Goal: Task Accomplishment & Management: Manage account settings

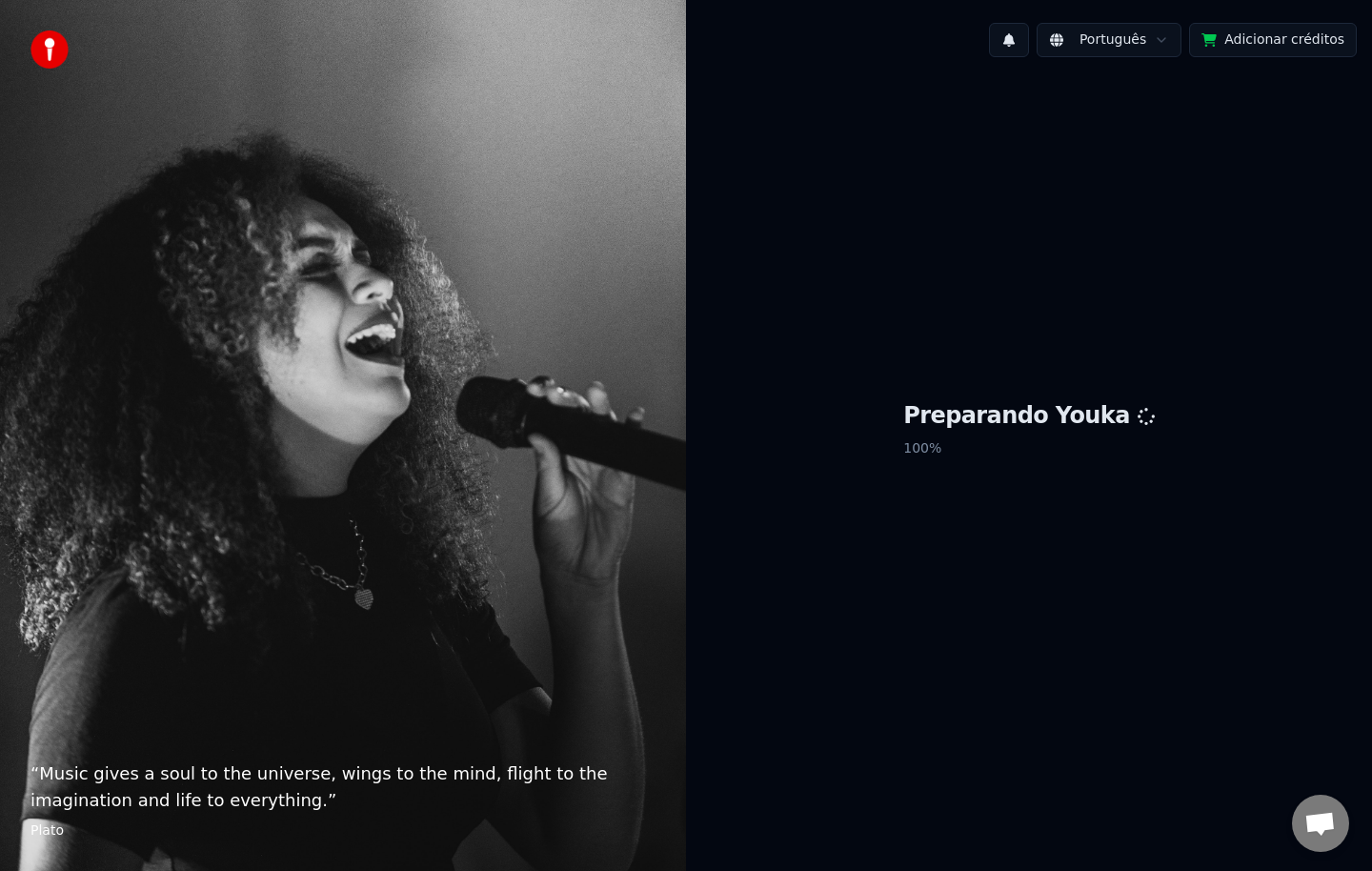
scroll to position [2989, 0]
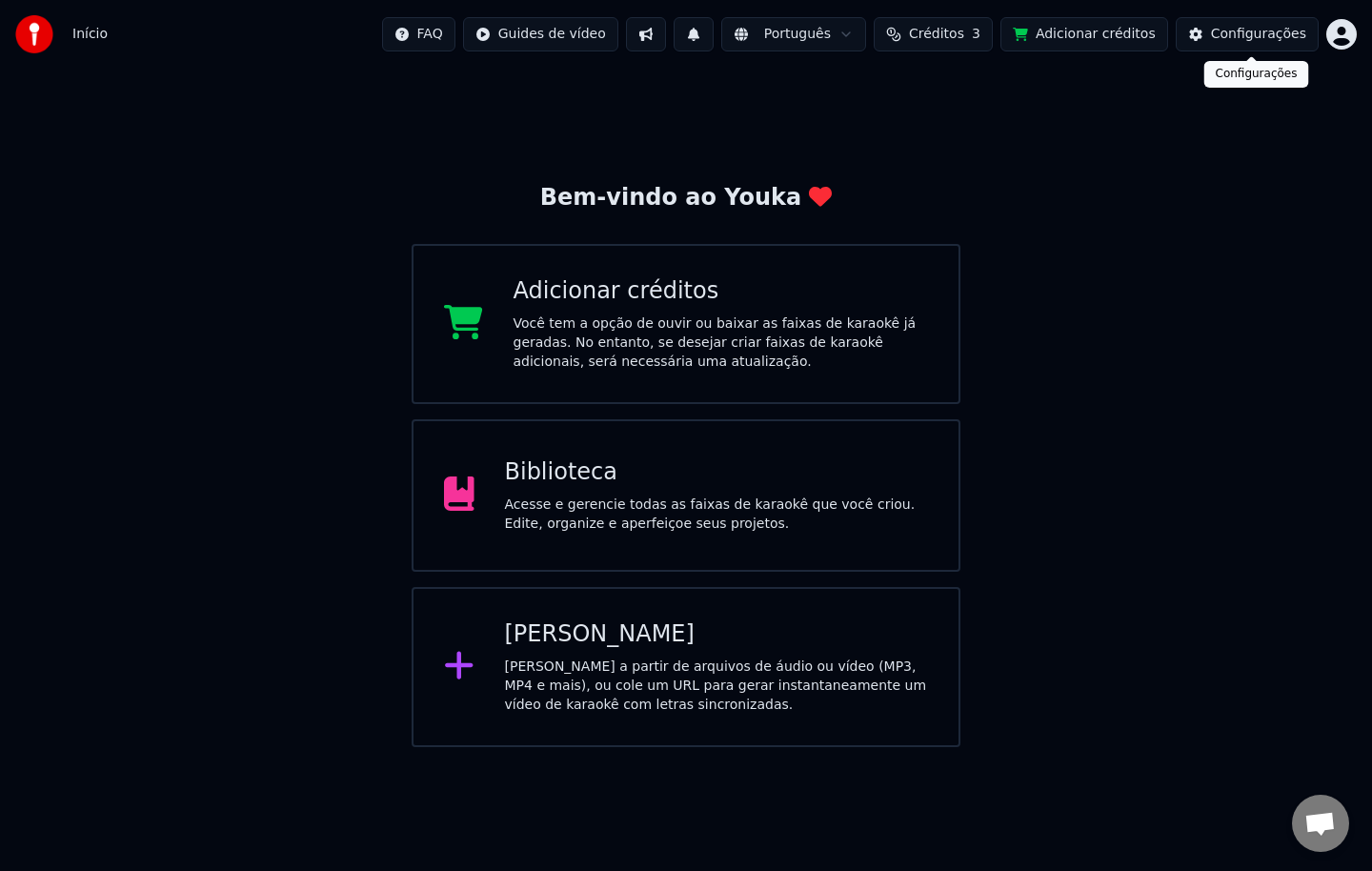
click at [1272, 33] on div "Configurações" at bounding box center [1258, 34] width 96 height 19
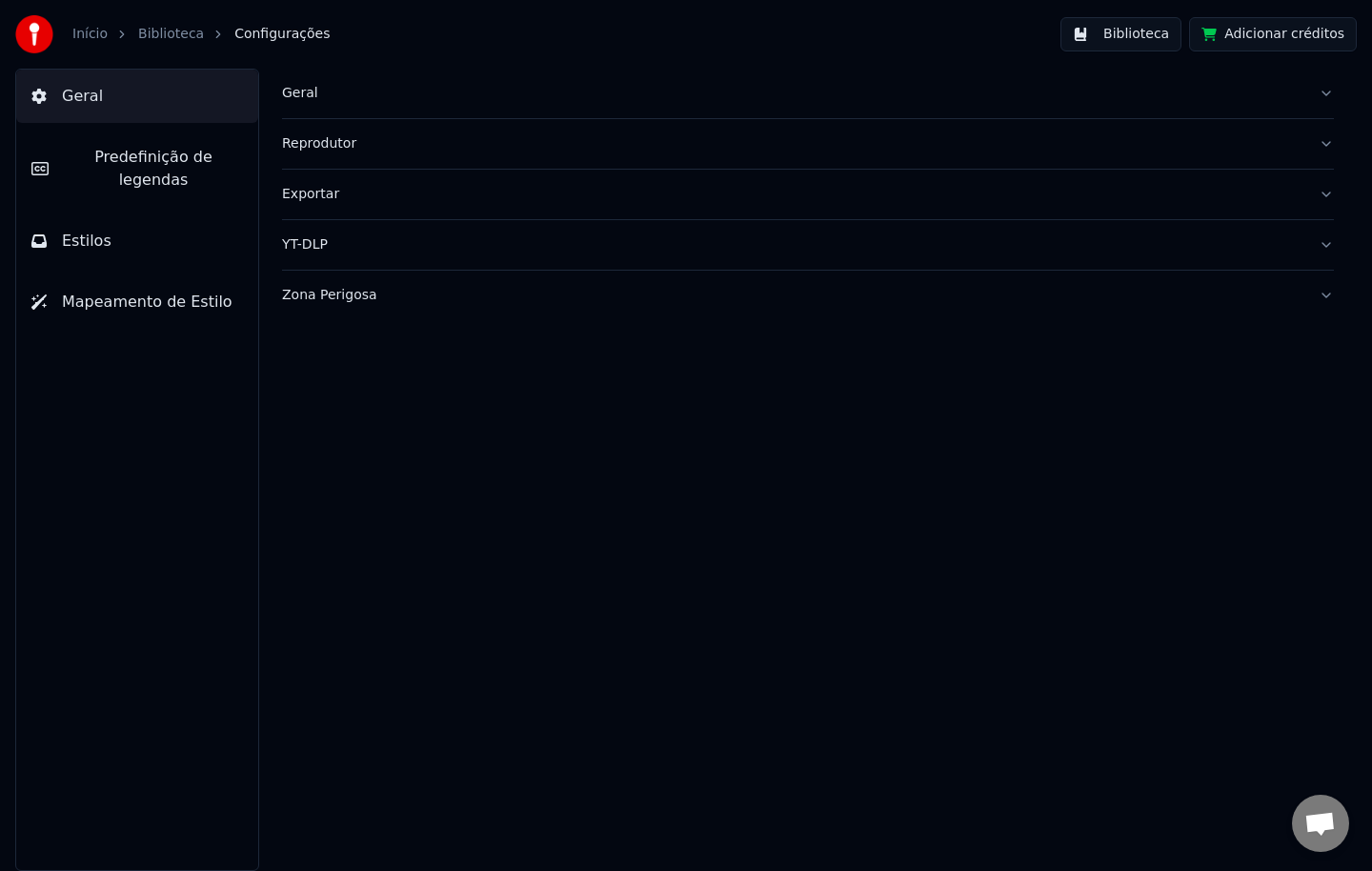
click at [287, 91] on div "Geral" at bounding box center [792, 93] width 1021 height 19
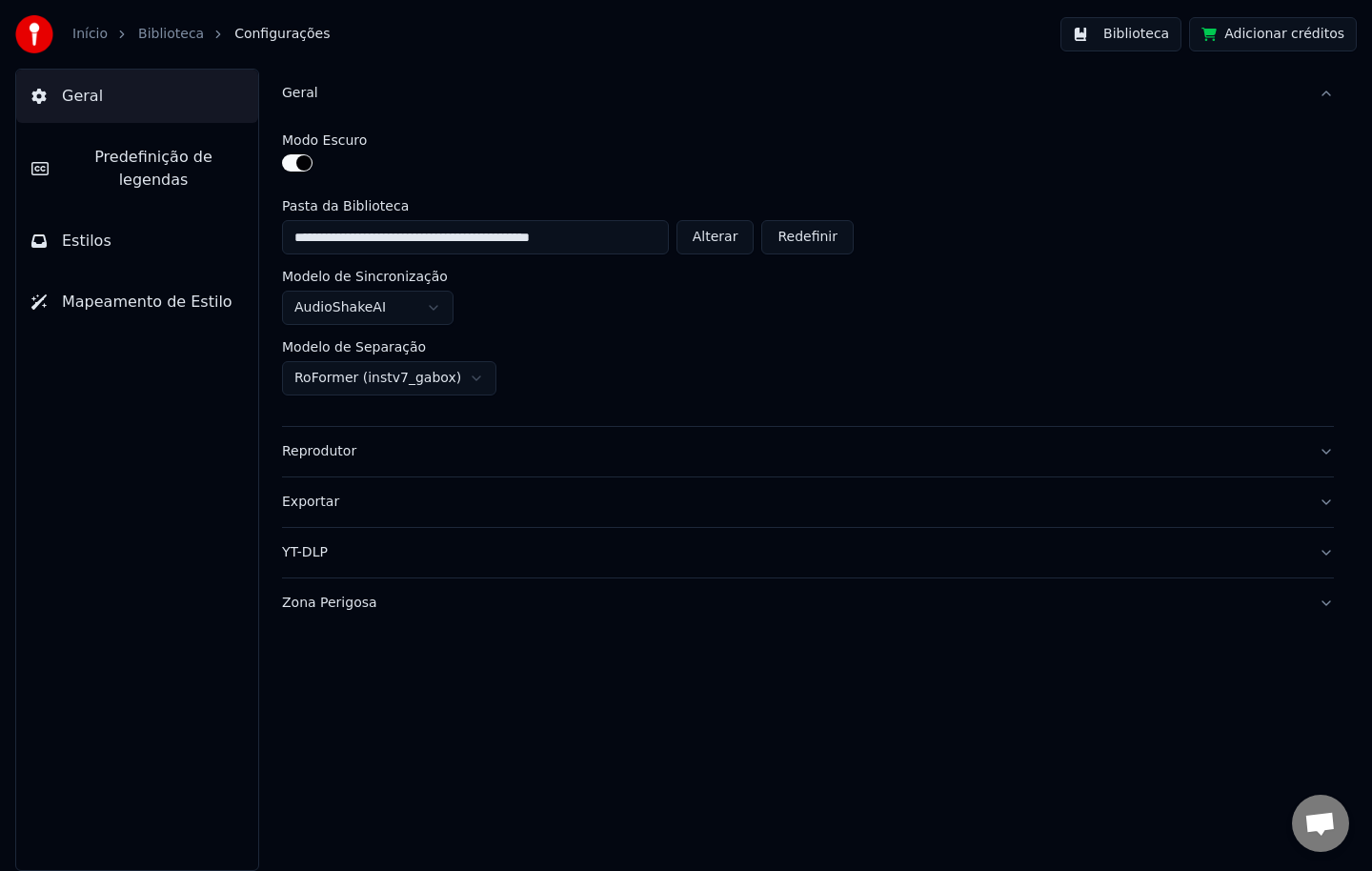
click at [741, 244] on button "Alterar" at bounding box center [715, 237] width 78 height 34
type input "**********"
click at [1145, 44] on button "Biblioteca" at bounding box center [1120, 34] width 121 height 34
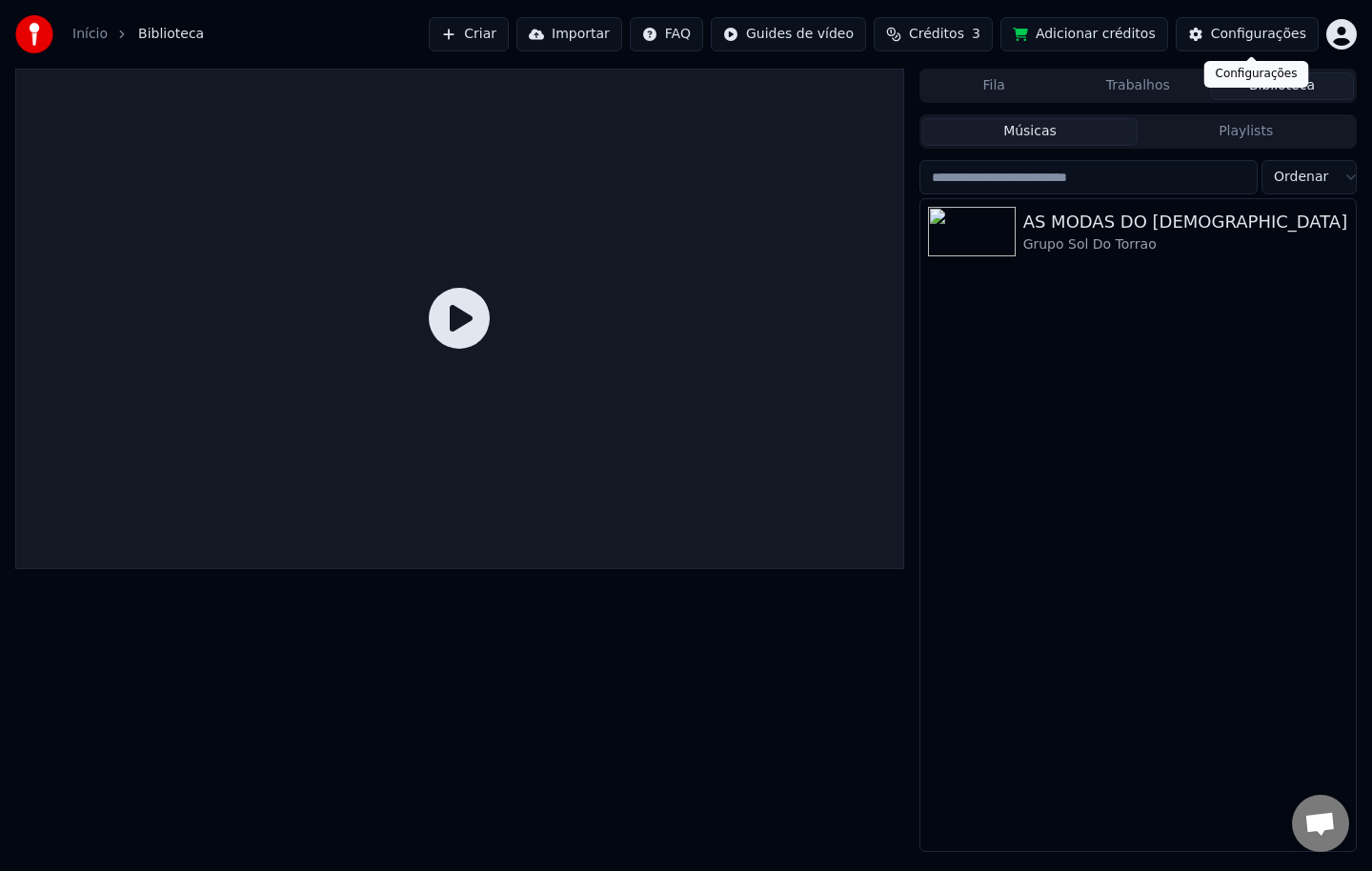
click at [1269, 29] on div "Configurações" at bounding box center [1258, 34] width 96 height 19
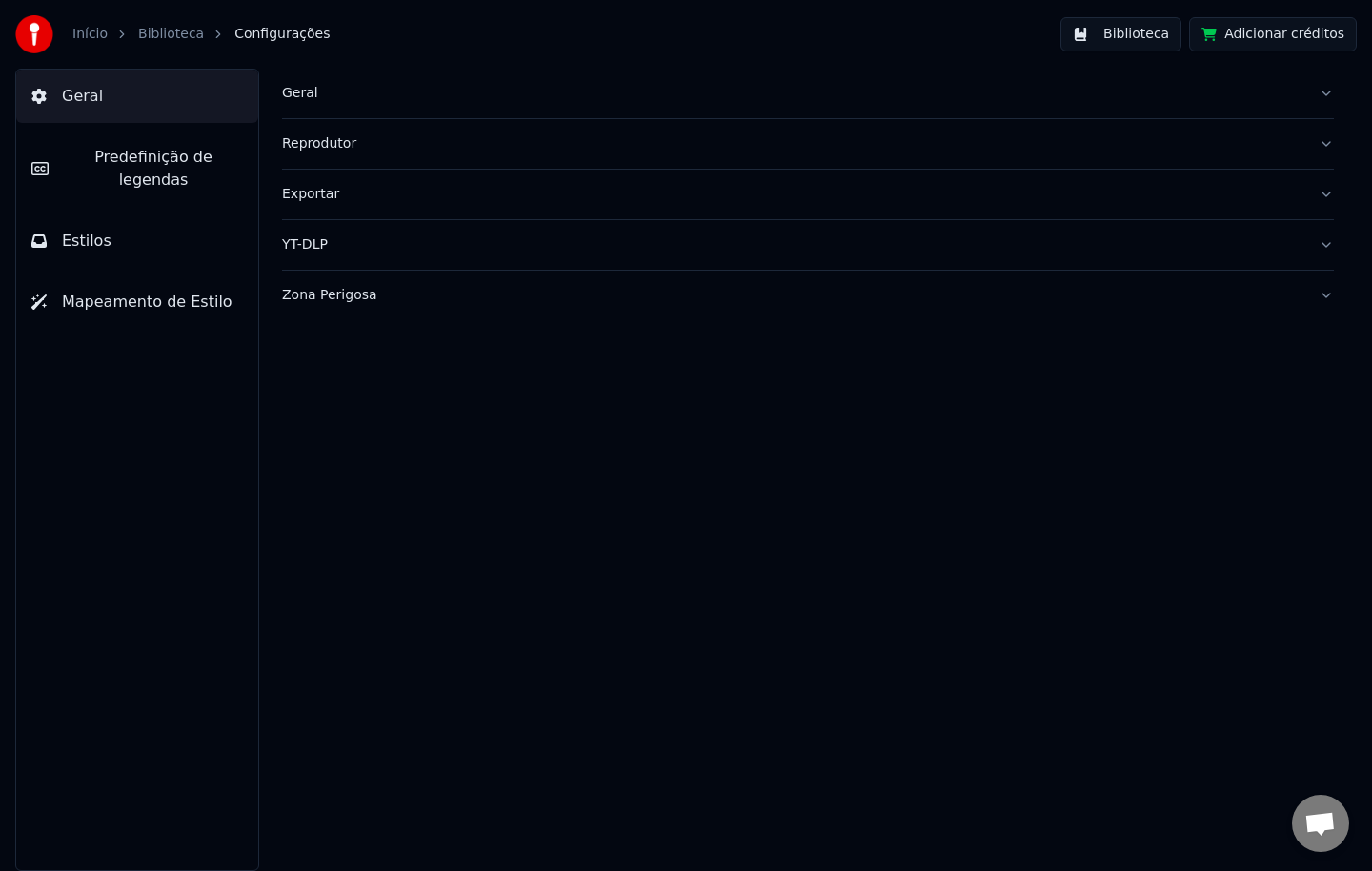
click at [1108, 26] on button "Biblioteca" at bounding box center [1120, 34] width 121 height 34
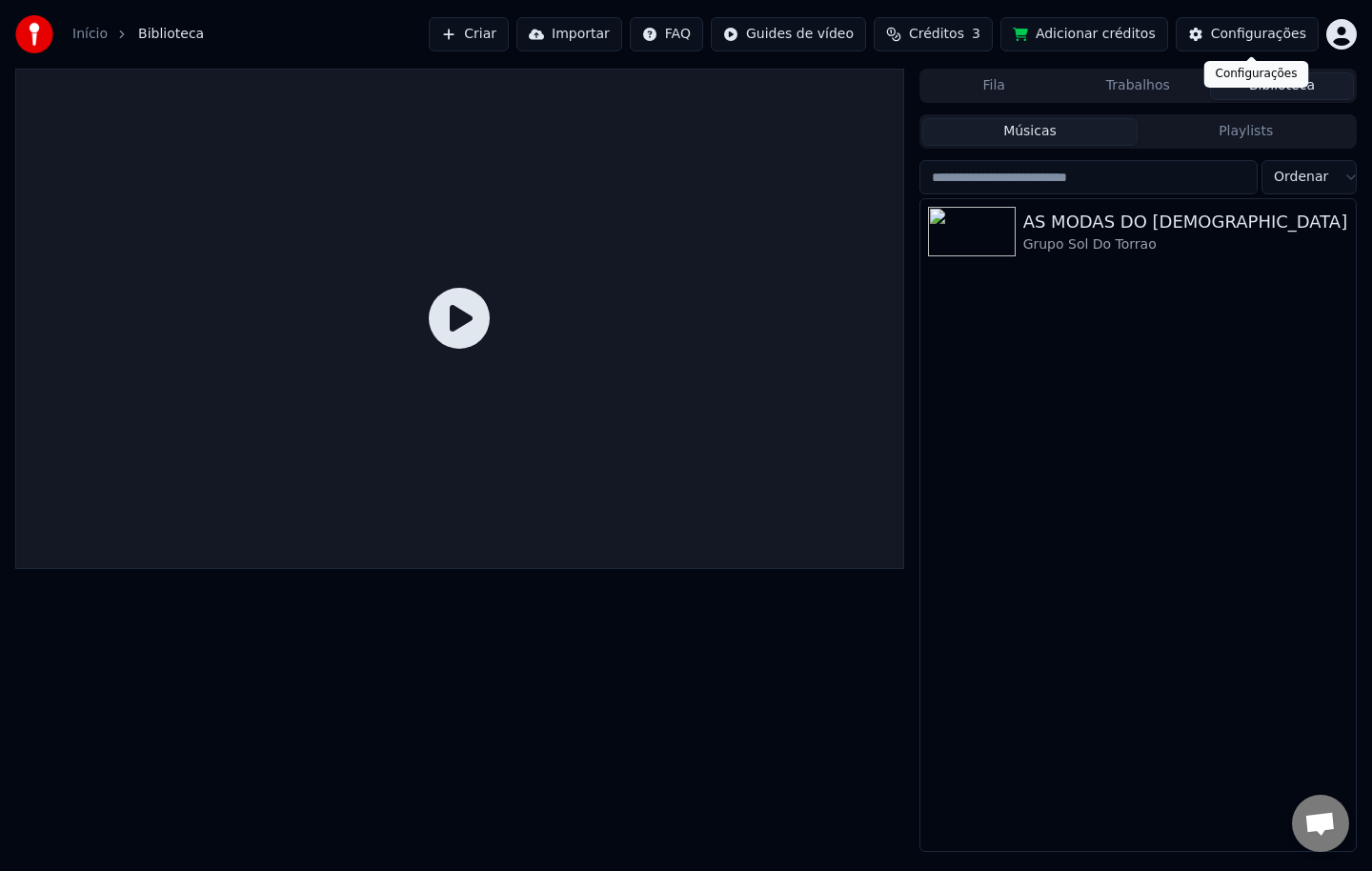
click at [1235, 32] on div "Configurações" at bounding box center [1258, 34] width 96 height 19
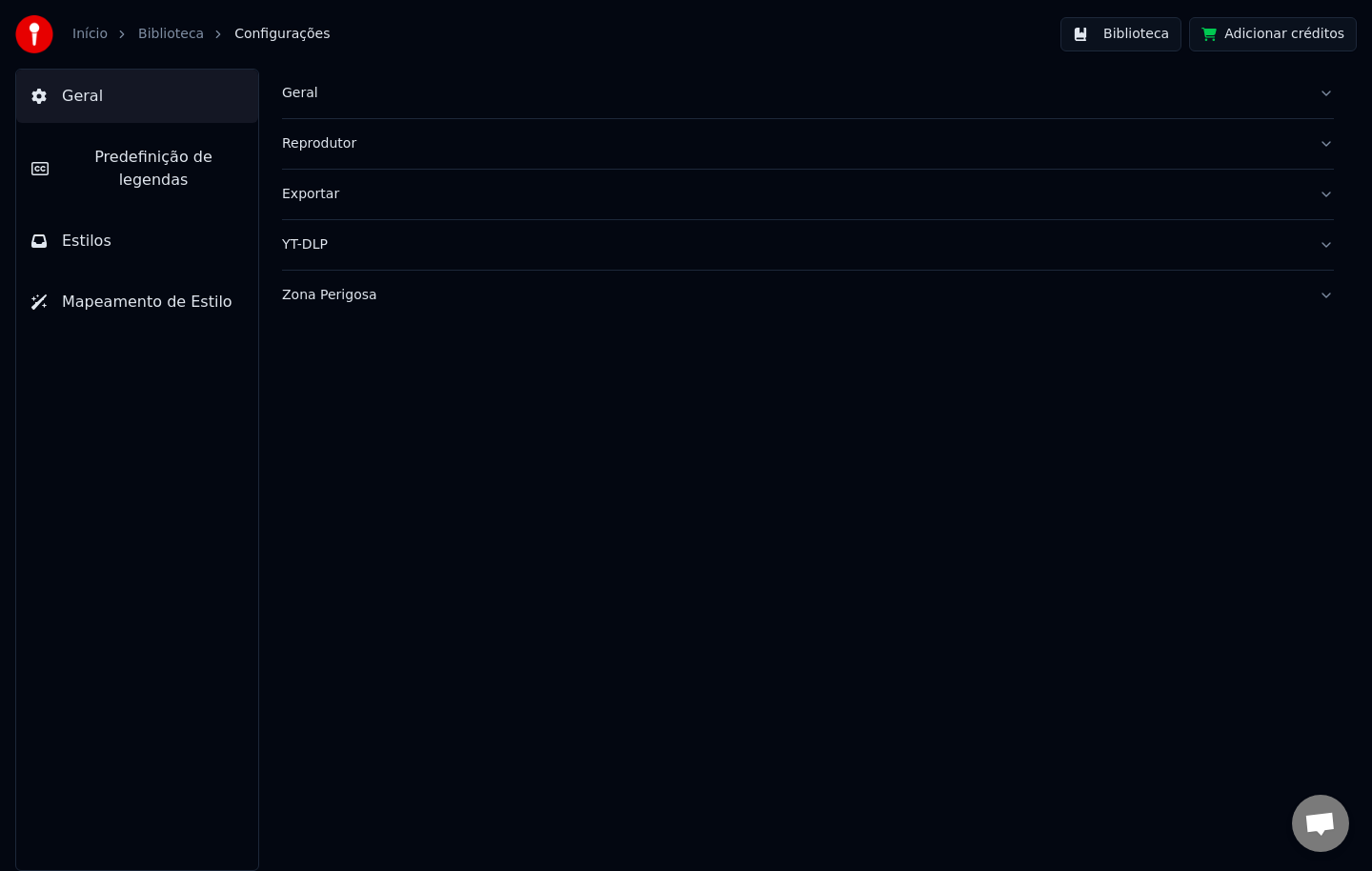
click at [298, 92] on div "Geral" at bounding box center [792, 93] width 1021 height 19
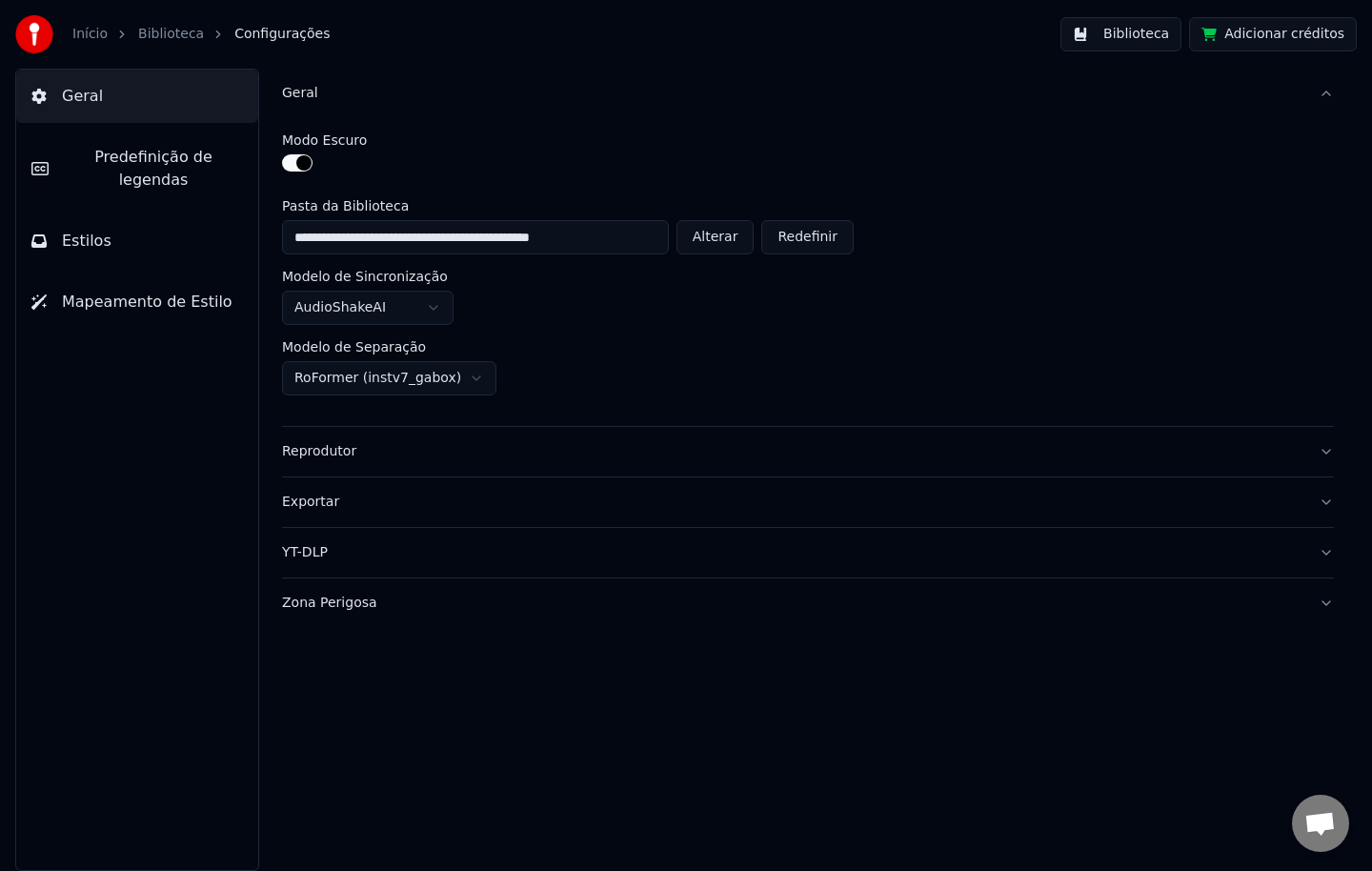
click at [735, 247] on button "Alterar" at bounding box center [715, 237] width 78 height 34
type input "**********"
click at [1139, 33] on button "Biblioteca" at bounding box center [1120, 34] width 121 height 34
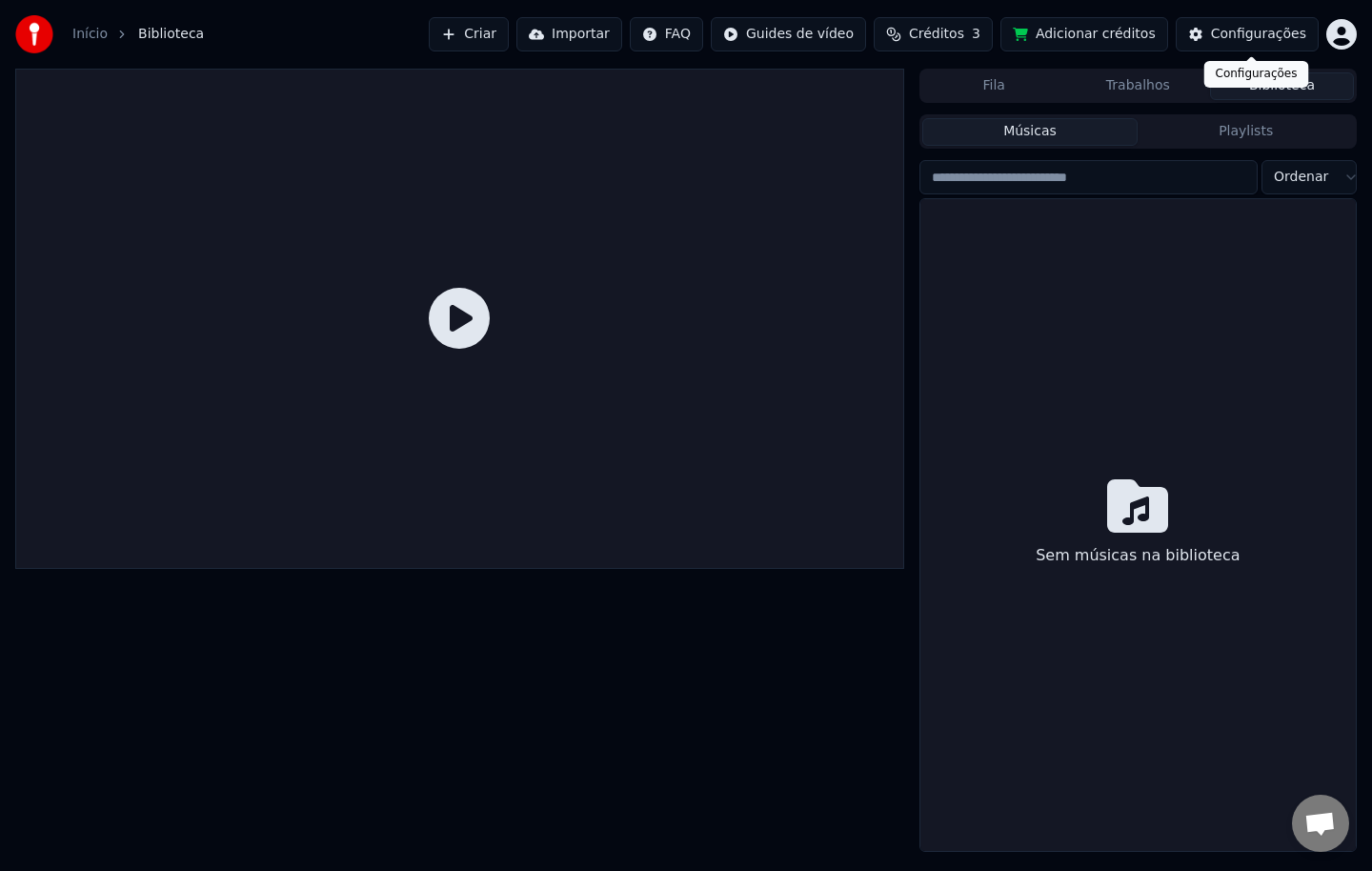
click at [1227, 25] on div "Configurações" at bounding box center [1258, 34] width 96 height 19
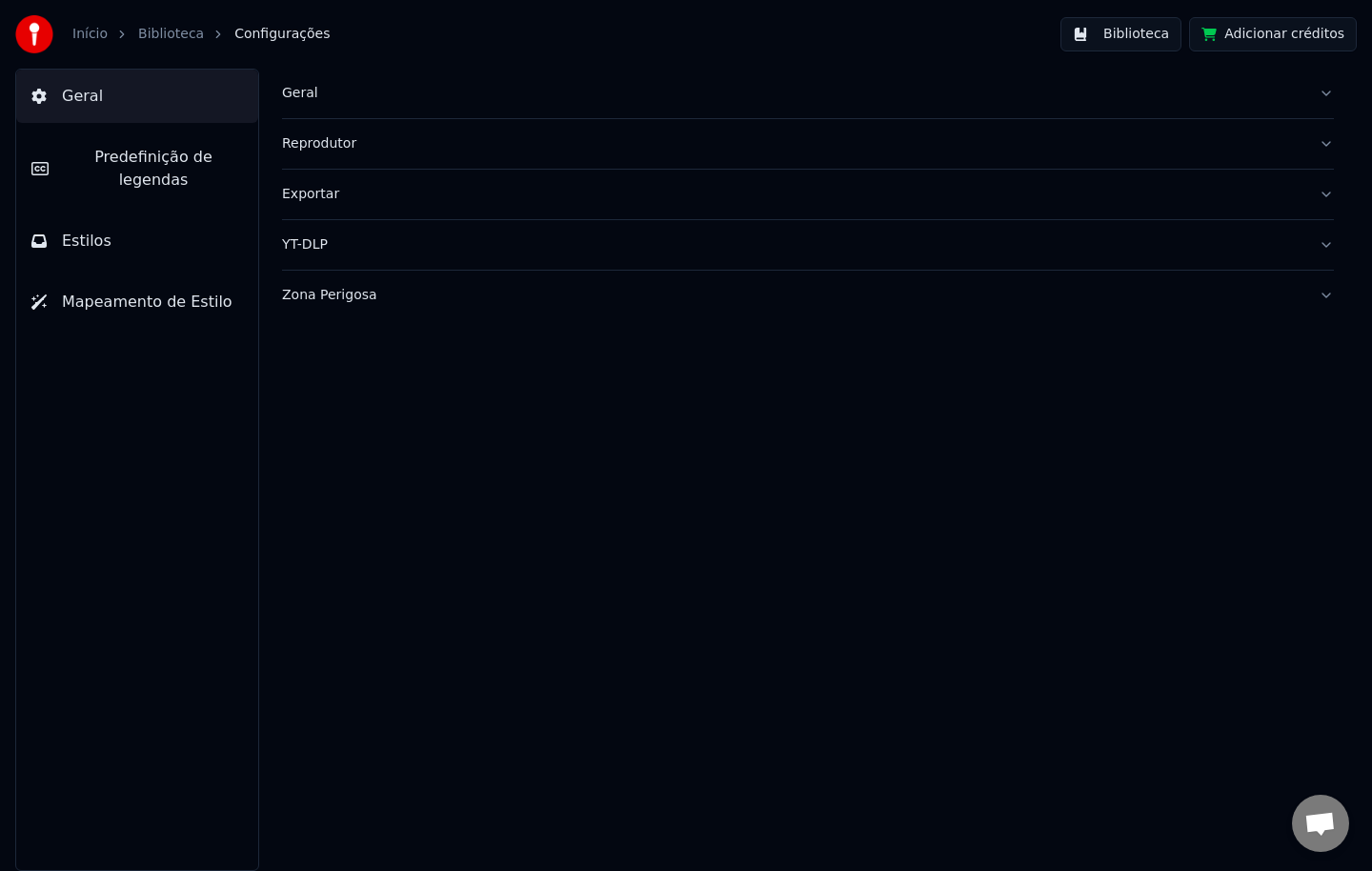
click at [292, 96] on div "Geral" at bounding box center [792, 93] width 1021 height 19
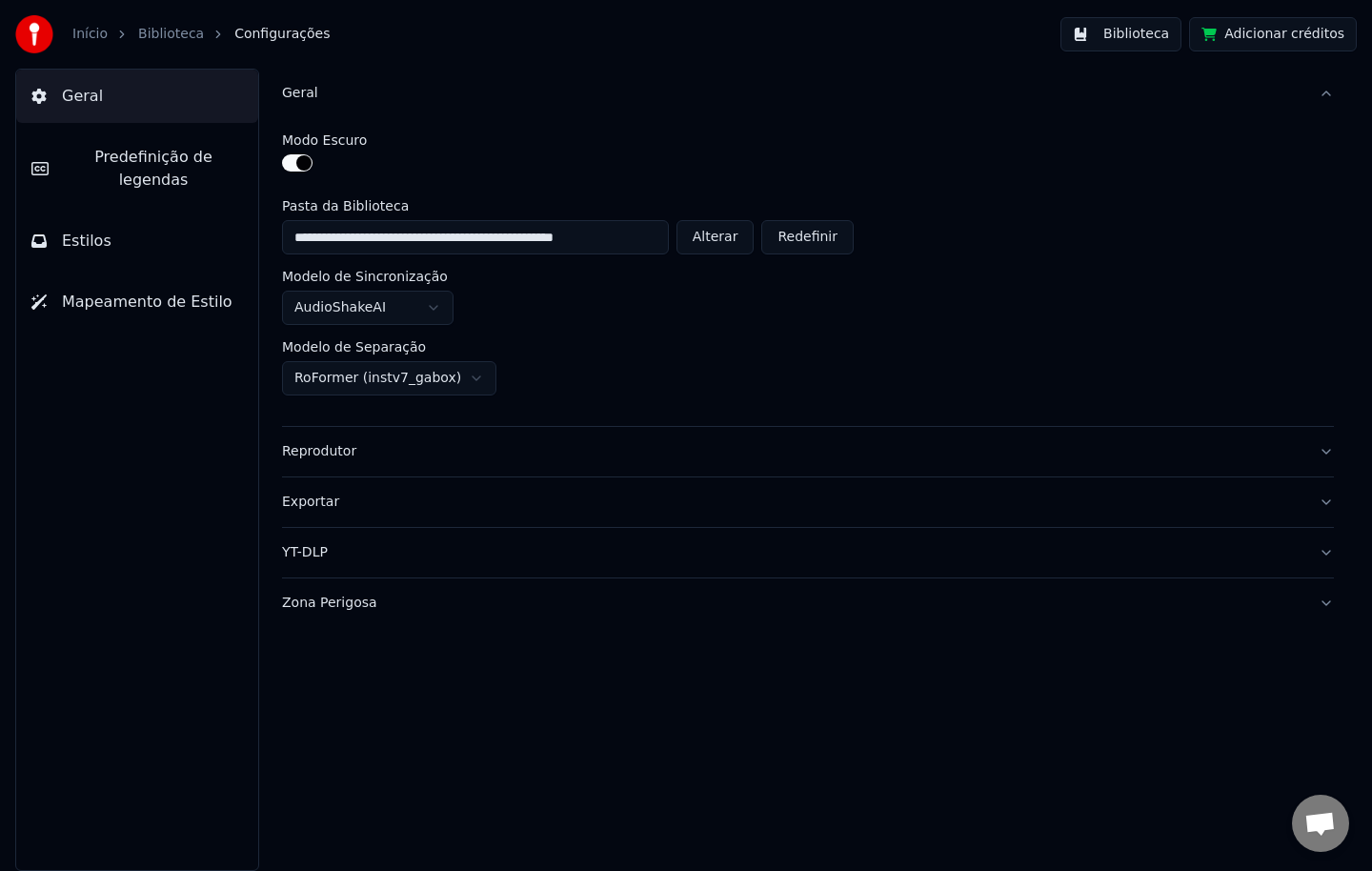
click at [733, 241] on button "Alterar" at bounding box center [715, 237] width 78 height 34
type input "**********"
click at [1149, 40] on button "Biblioteca" at bounding box center [1120, 34] width 121 height 34
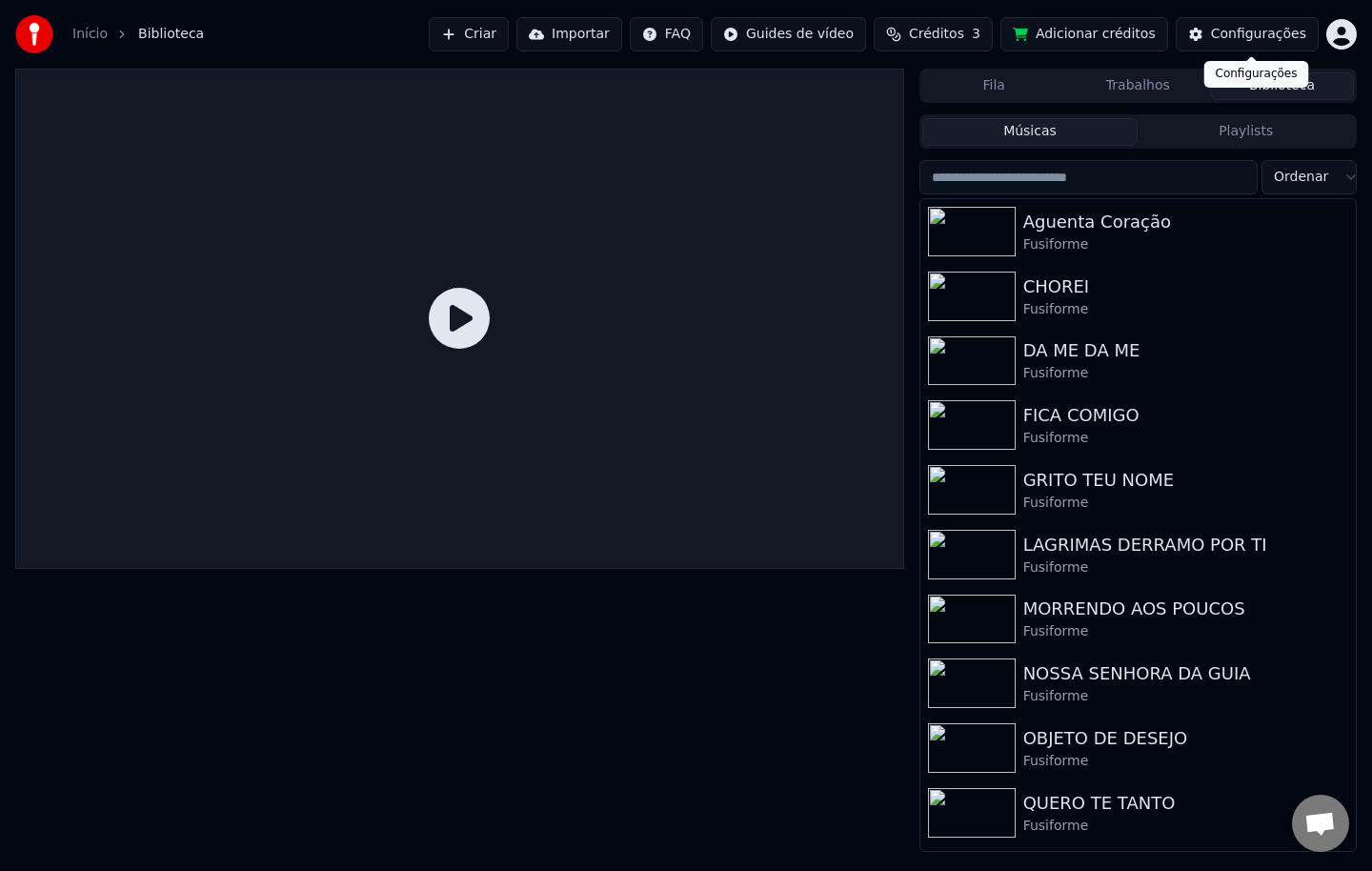
click at [1222, 43] on div "Configurações" at bounding box center [1258, 34] width 96 height 19
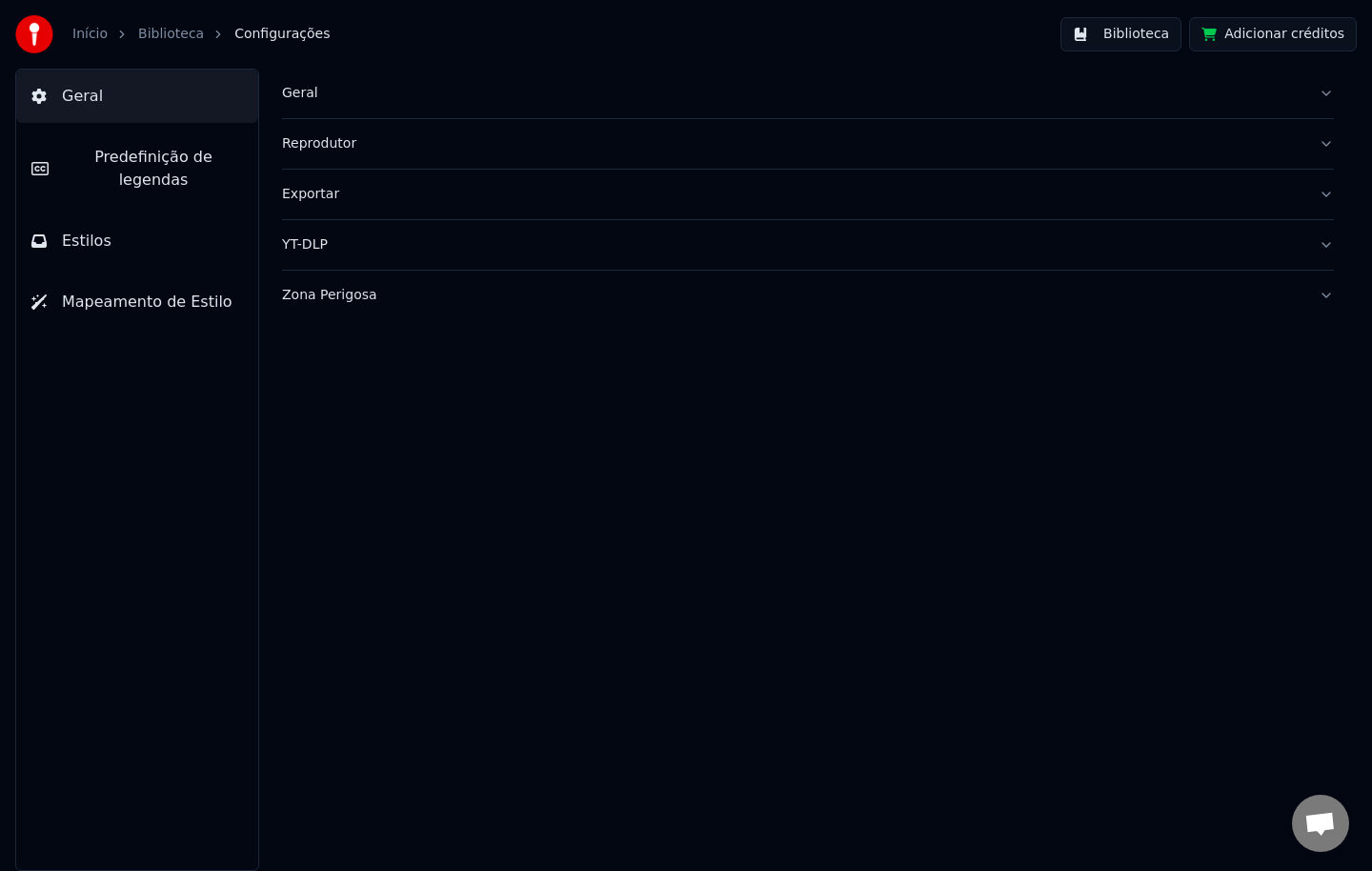
click at [308, 96] on div "Geral" at bounding box center [792, 93] width 1021 height 19
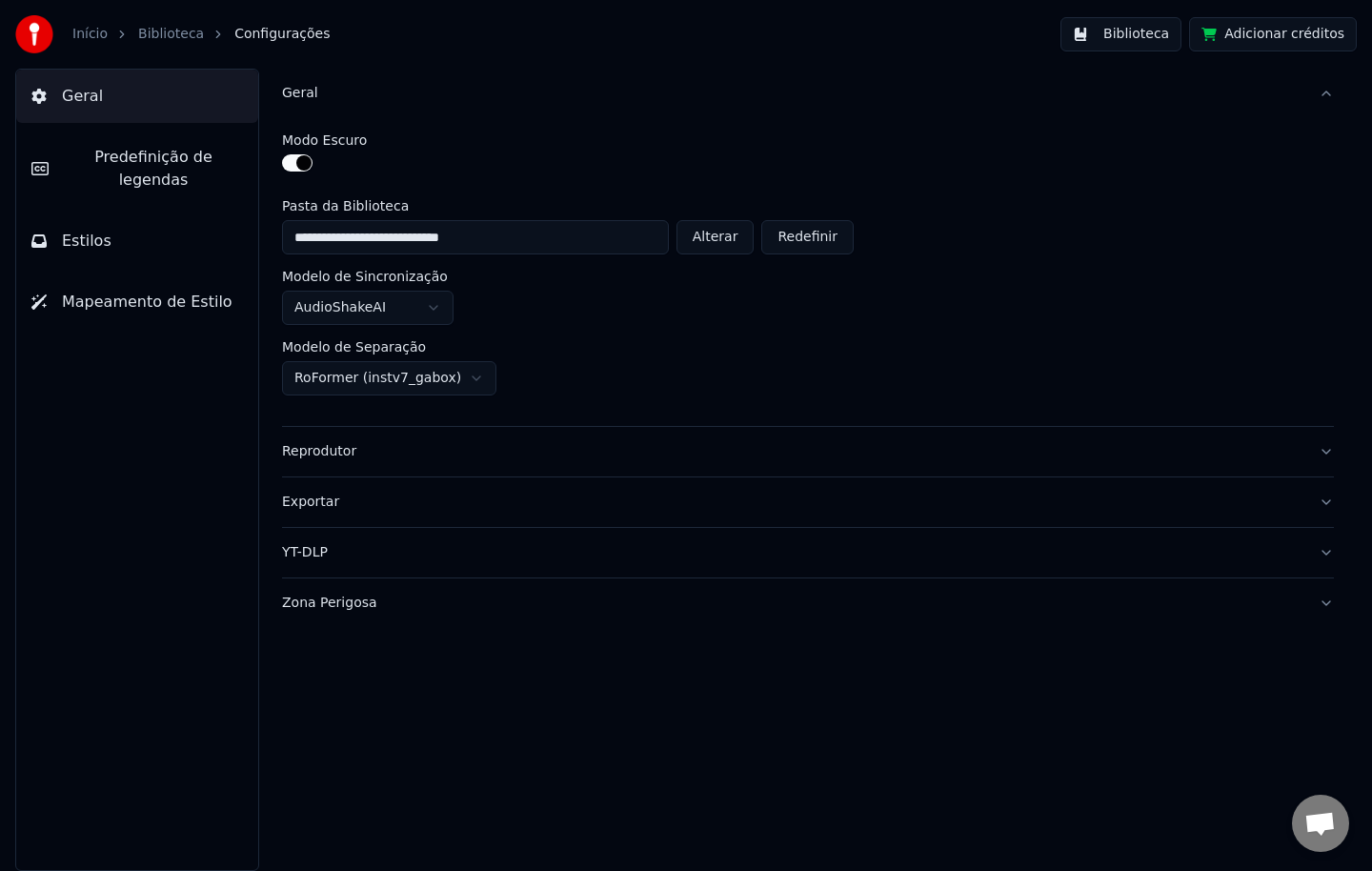
click at [719, 242] on button "Alterar" at bounding box center [715, 237] width 78 height 34
click at [1120, 361] on div "RoFormer (instv7_gabox)" at bounding box center [807, 378] width 1051 height 34
click at [1143, 51] on button "Biblioteca" at bounding box center [1120, 34] width 121 height 34
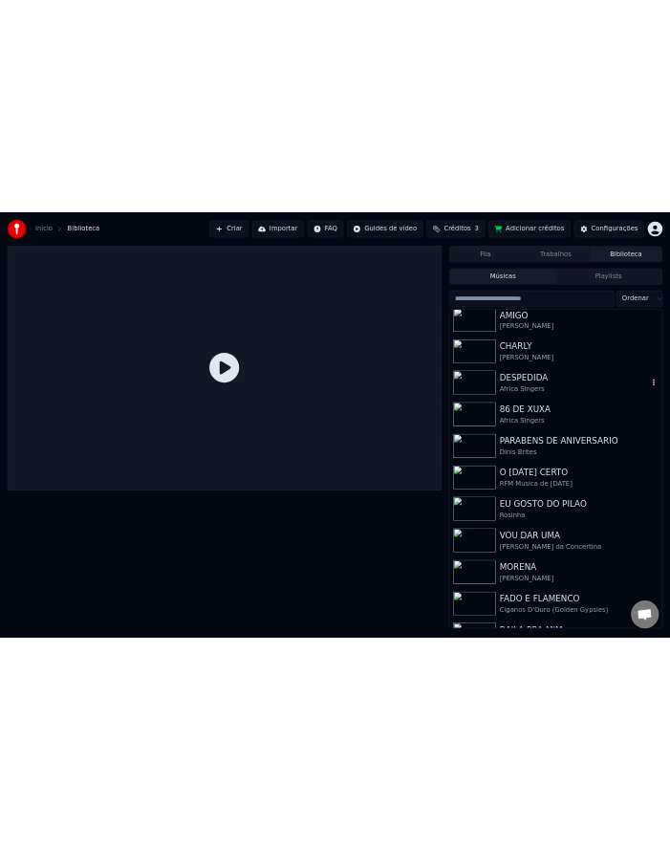
scroll to position [1147, 0]
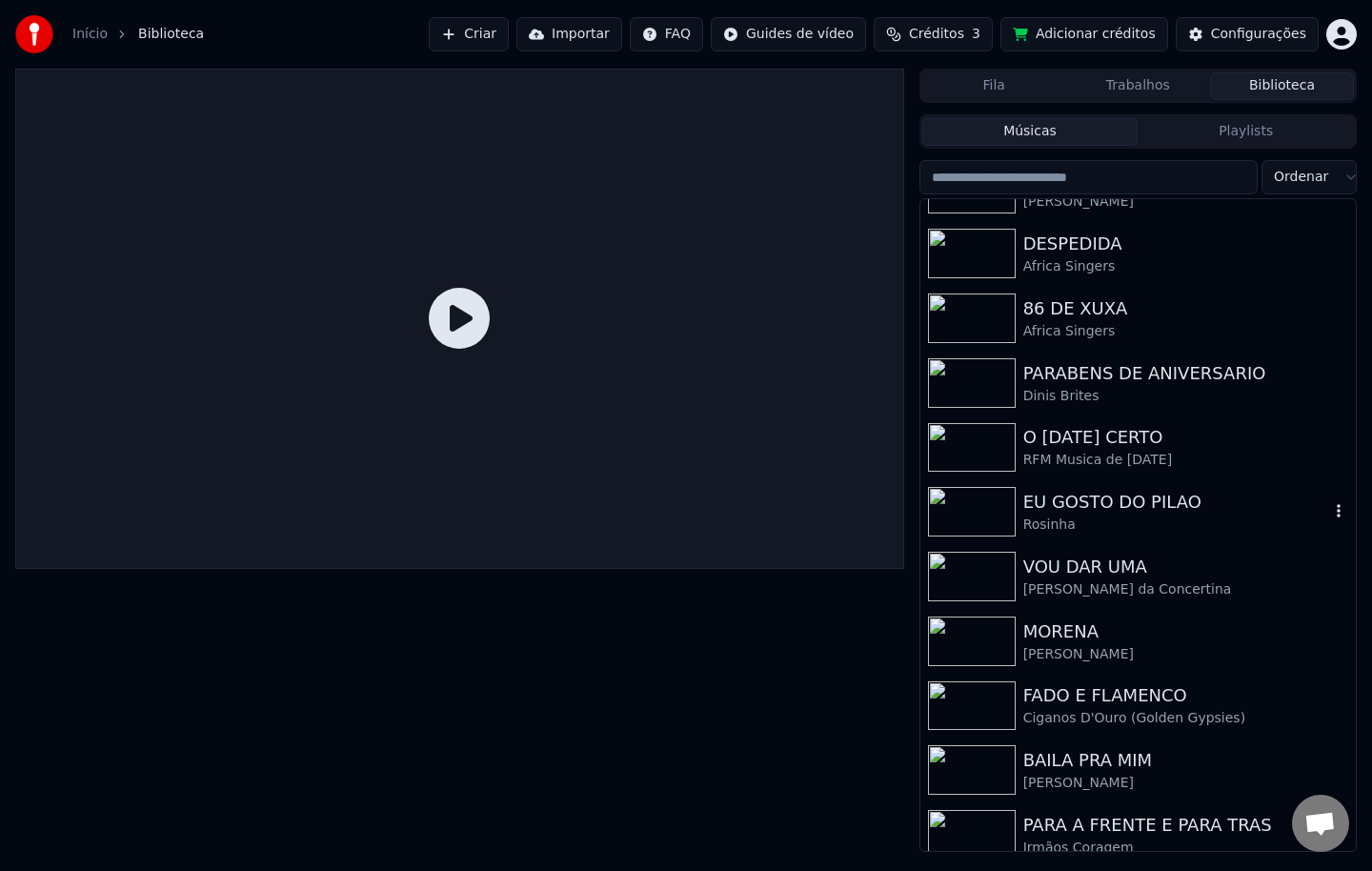
click at [1115, 518] on div "Rosinha" at bounding box center [1176, 524] width 306 height 19
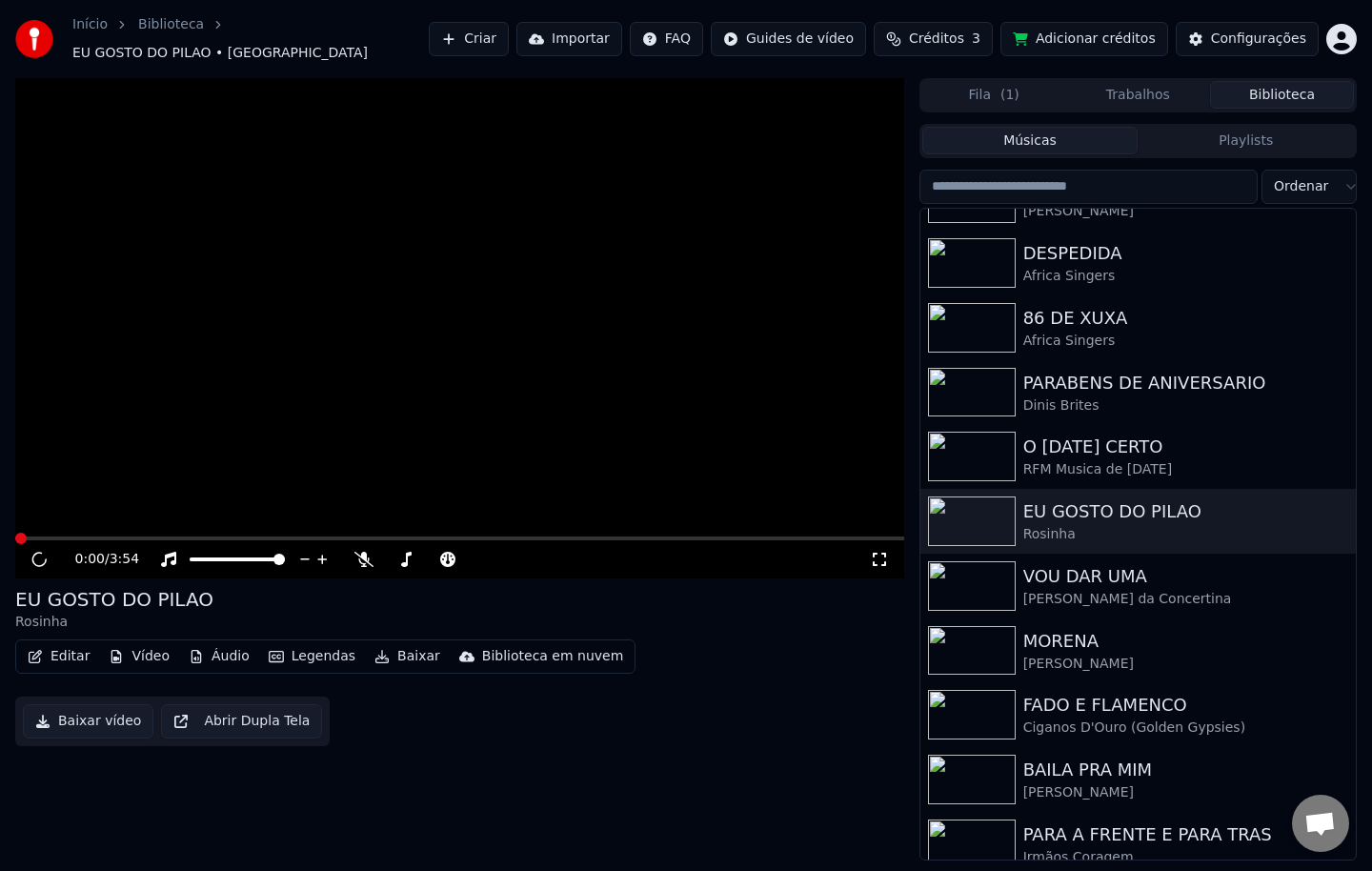
click at [55, 651] on button "Editar" at bounding box center [58, 656] width 77 height 27
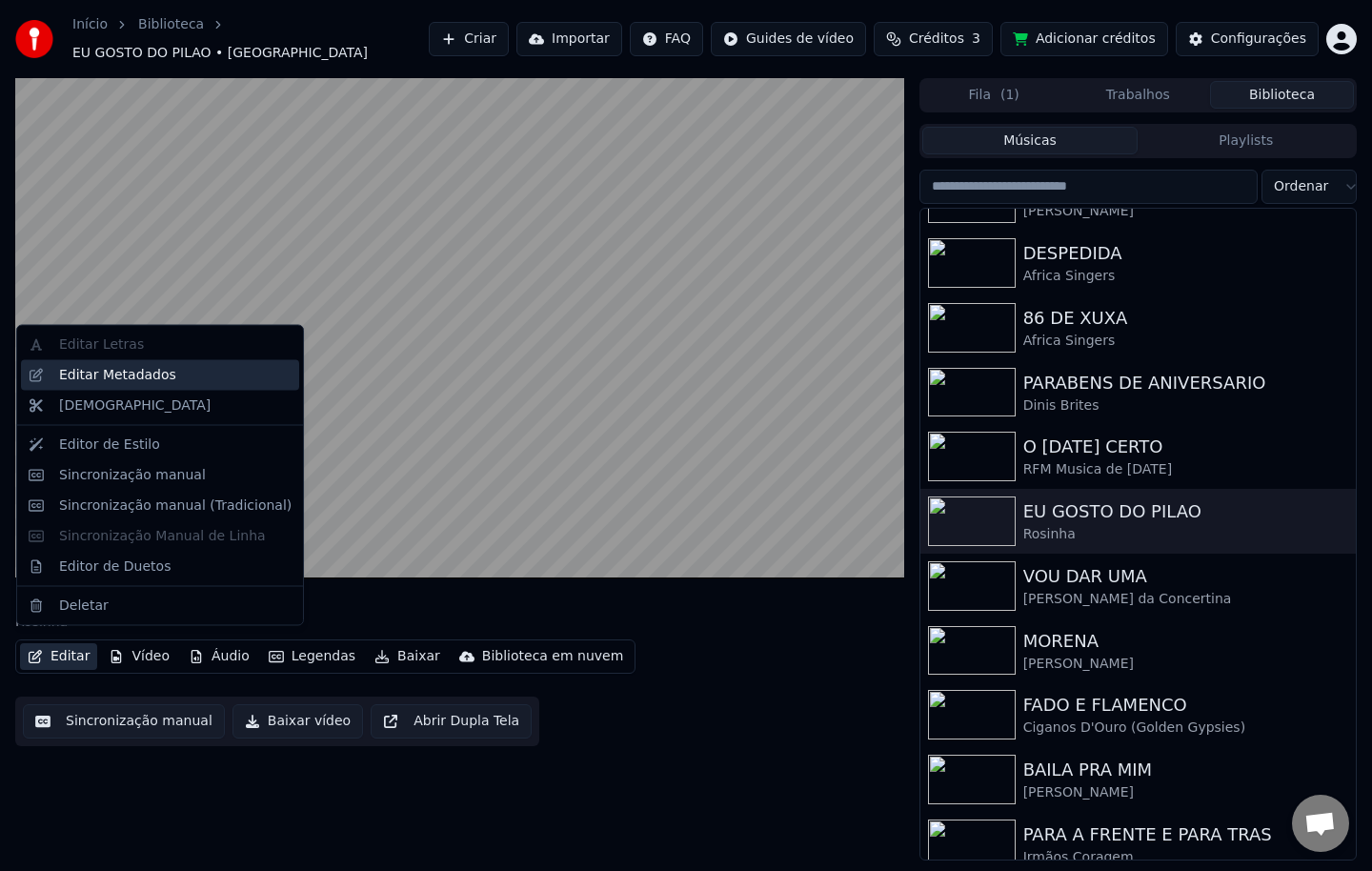
click at [106, 372] on div "Editar Metadados" at bounding box center [118, 374] width 118 height 19
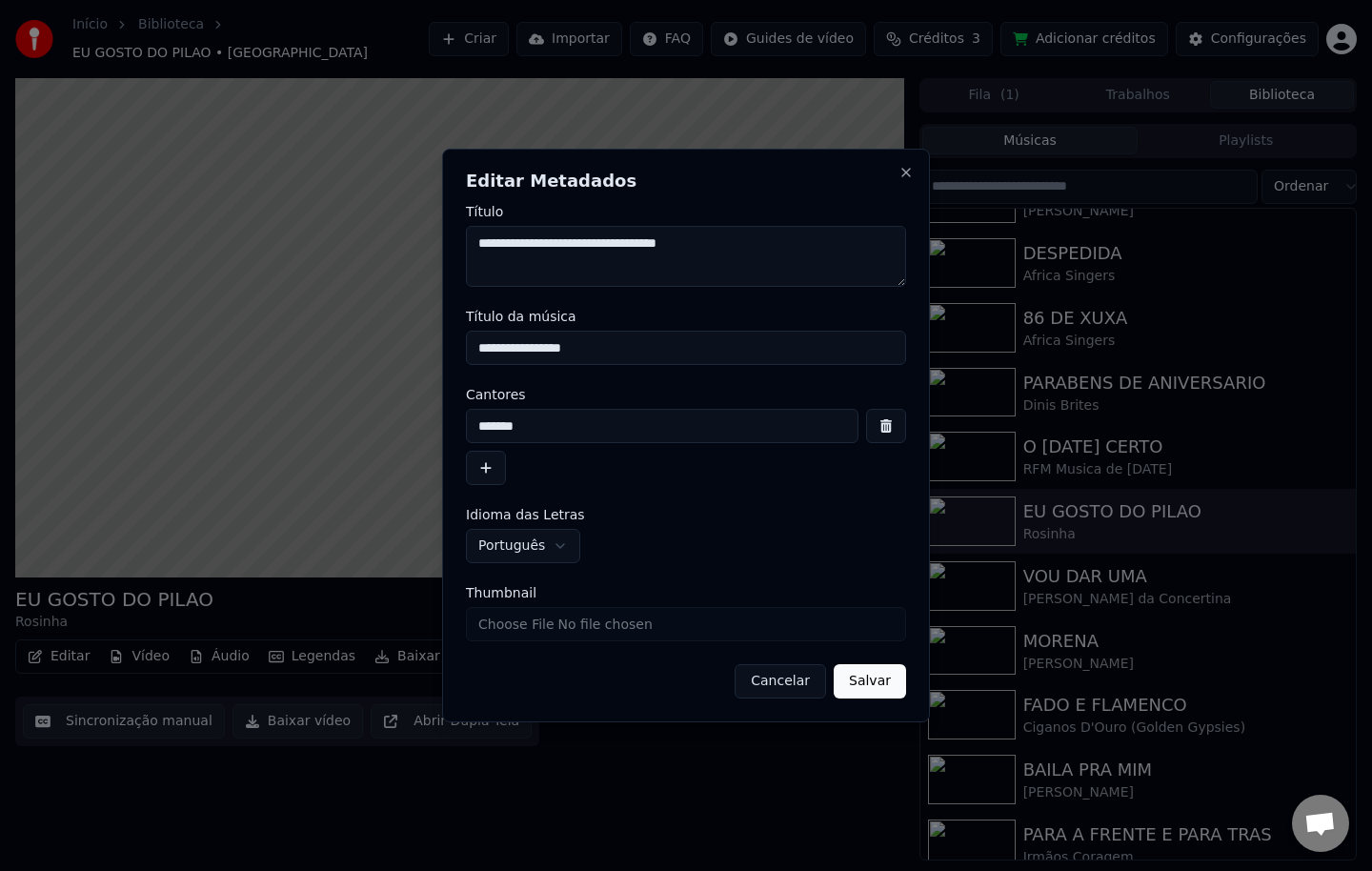
drag, startPoint x: 473, startPoint y: 244, endPoint x: 529, endPoint y: 242, distance: 56.0
click at [529, 242] on textarea "**********" at bounding box center [686, 256] width 440 height 61
click at [793, 691] on button "Cancelar" at bounding box center [780, 681] width 92 height 34
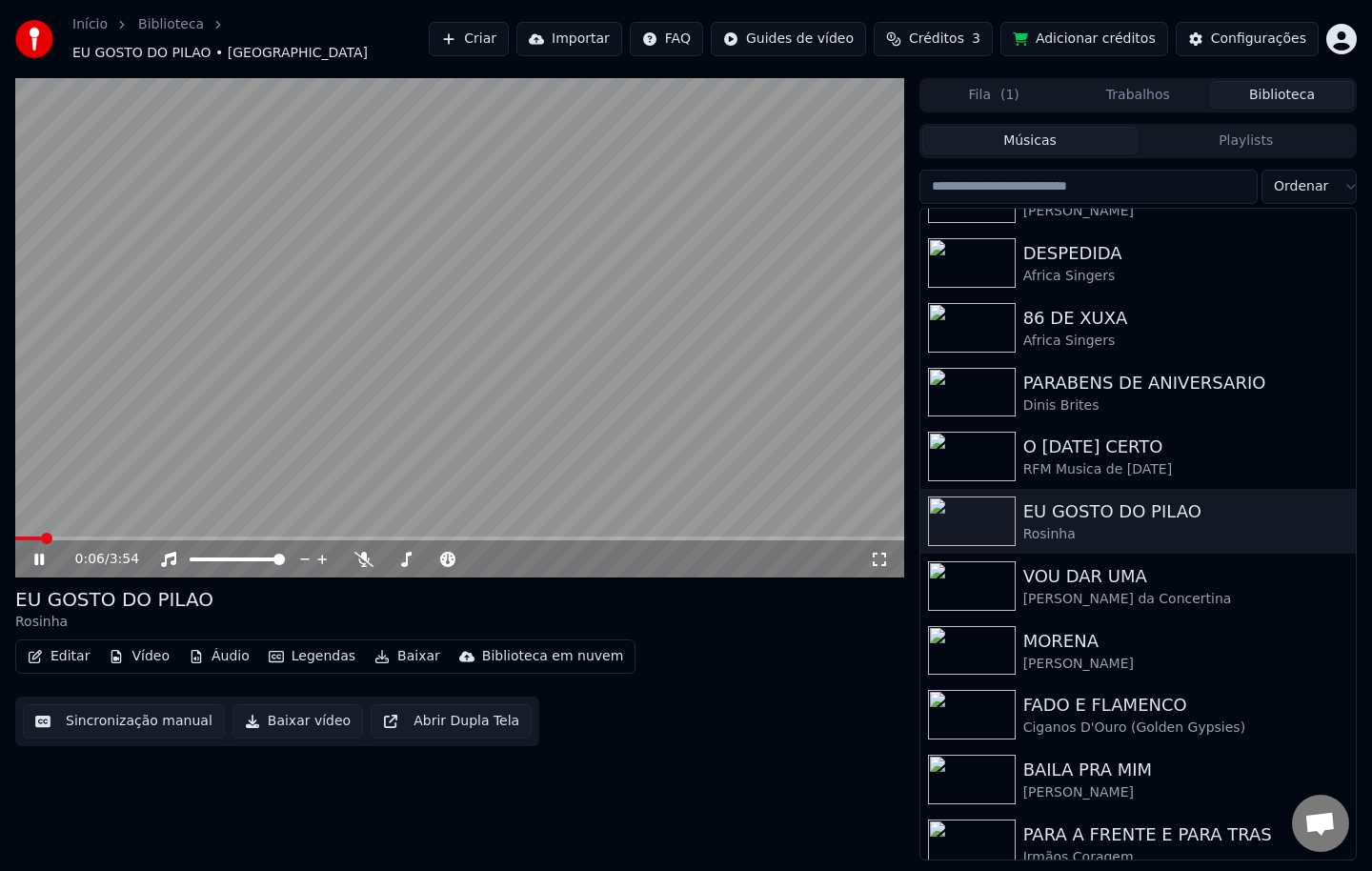
click at [449, 359] on video at bounding box center [459, 328] width 889 height 500
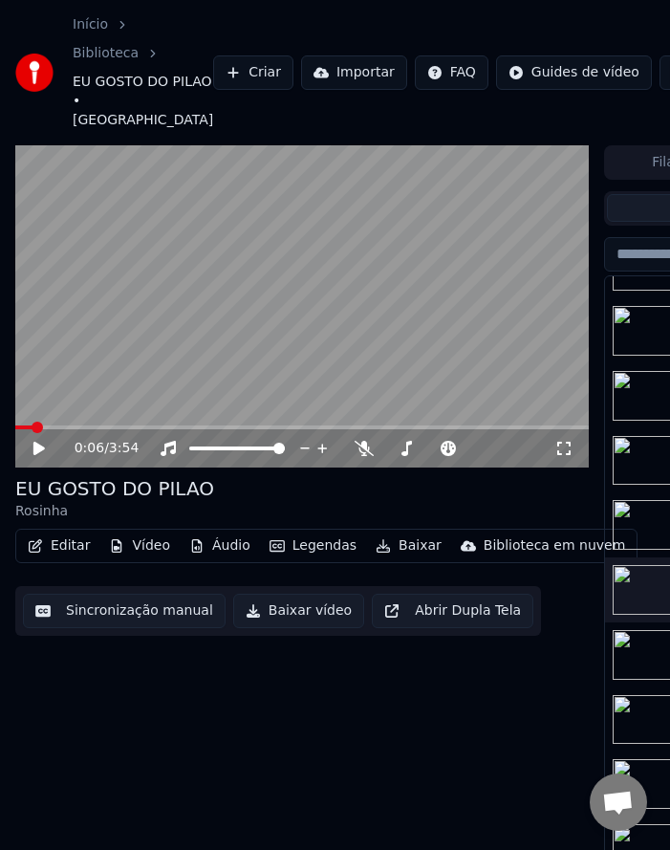
click at [358, 738] on div "0:06 / 3:54 EU GOSTO DO PILAO Rosinha Editar Vídeo Áudio Legendas Baixar Biblio…" at bounding box center [302, 529] width 574 height 768
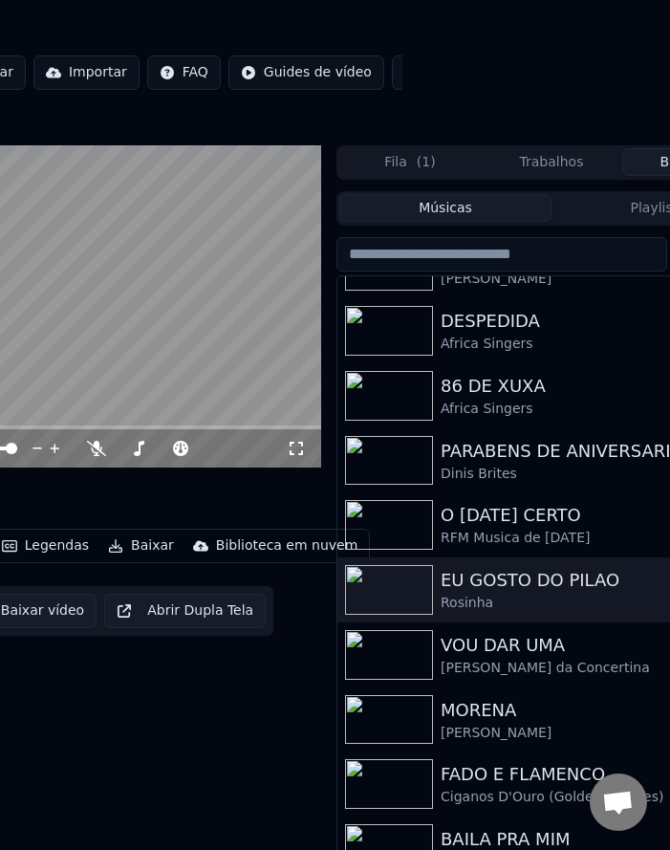
scroll to position [0, 364]
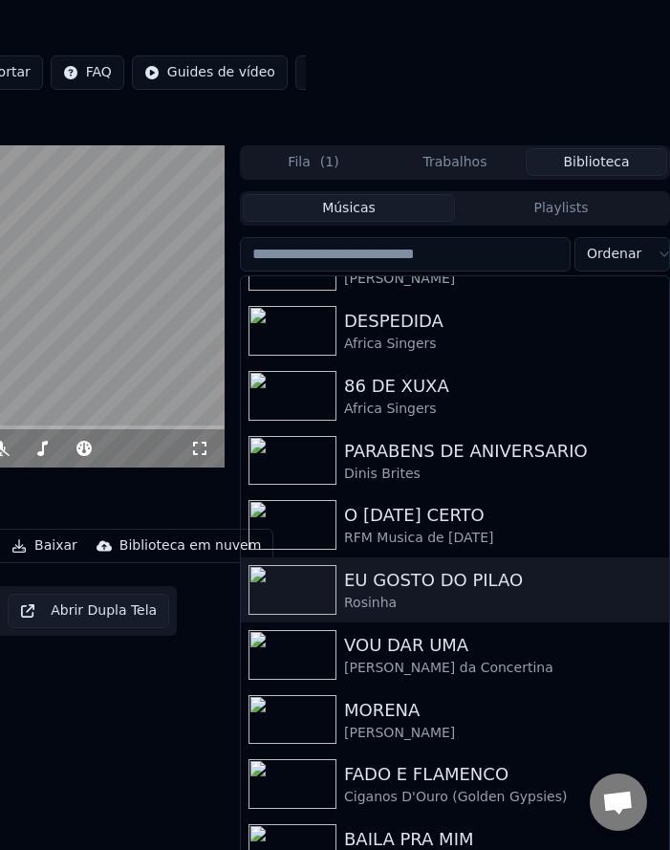
click at [484, 256] on input "search" at bounding box center [405, 254] width 331 height 34
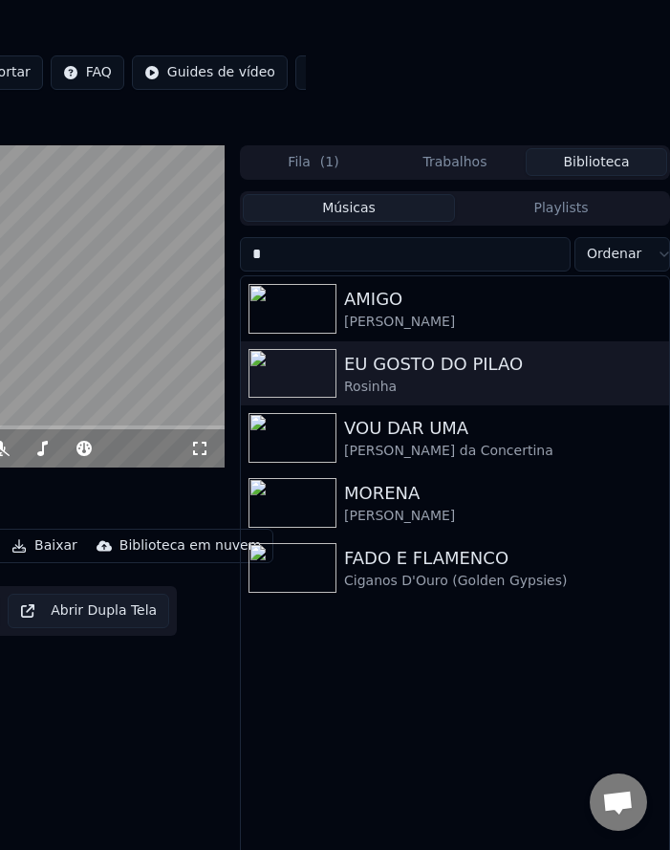
scroll to position [0, 0]
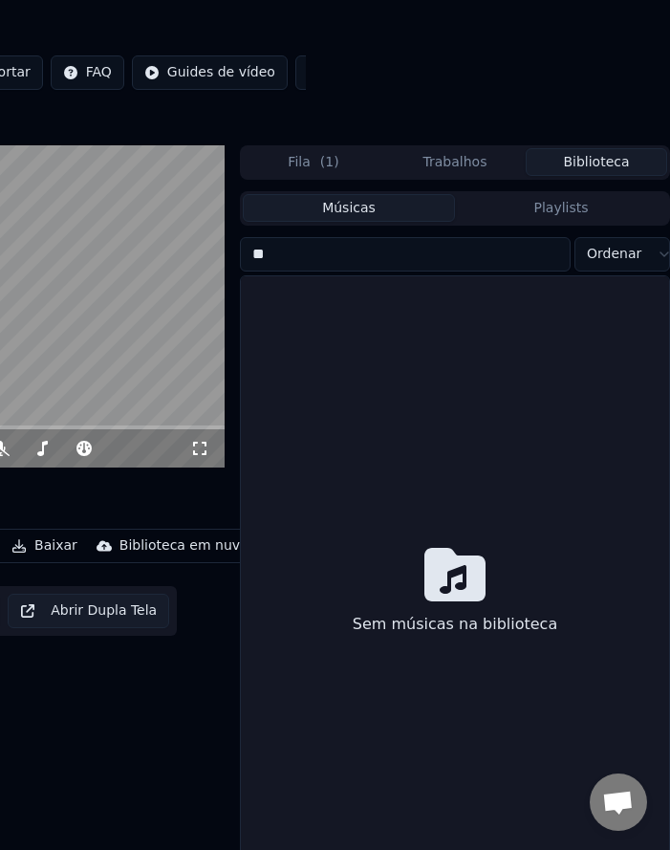
type input "*"
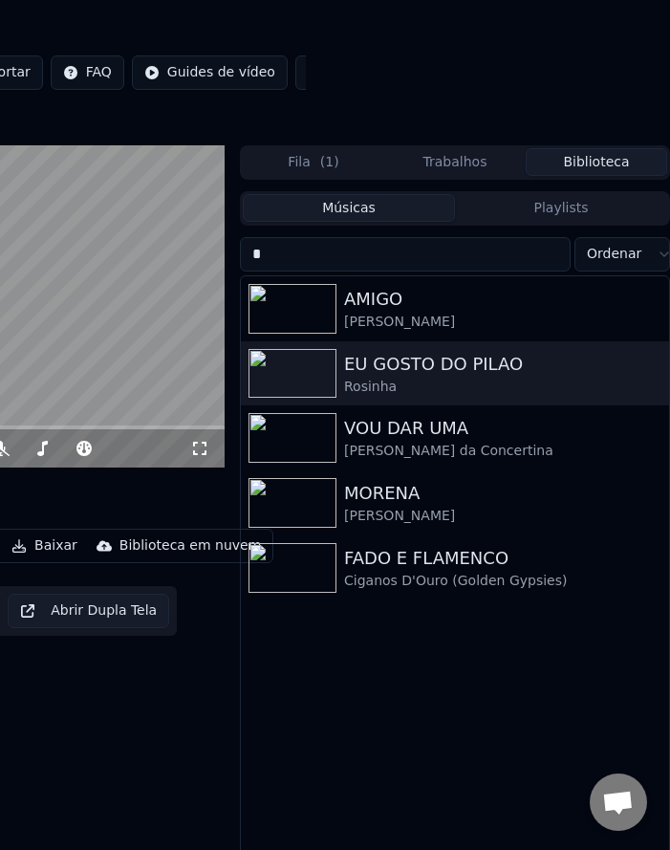
click at [554, 262] on input "*" at bounding box center [405, 254] width 331 height 34
click at [549, 257] on input "*" at bounding box center [405, 254] width 331 height 34
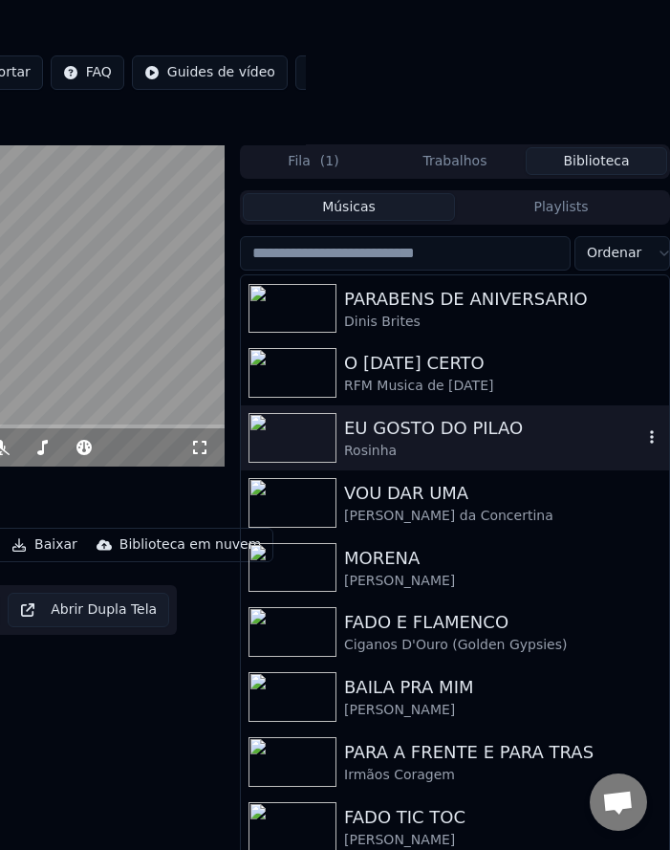
scroll to position [75, 364]
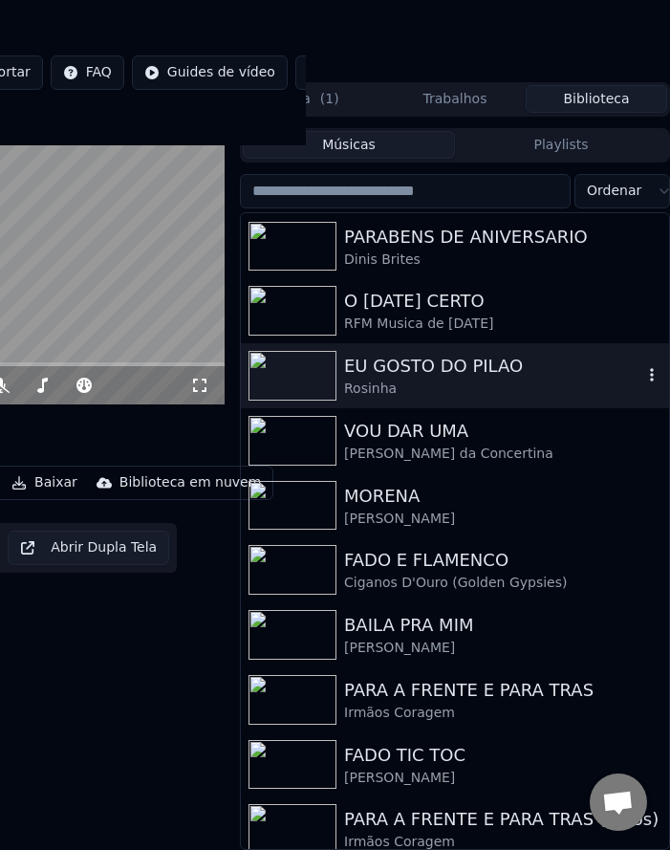
click at [306, 366] on img at bounding box center [293, 376] width 88 height 50
click at [324, 362] on img at bounding box center [293, 376] width 88 height 50
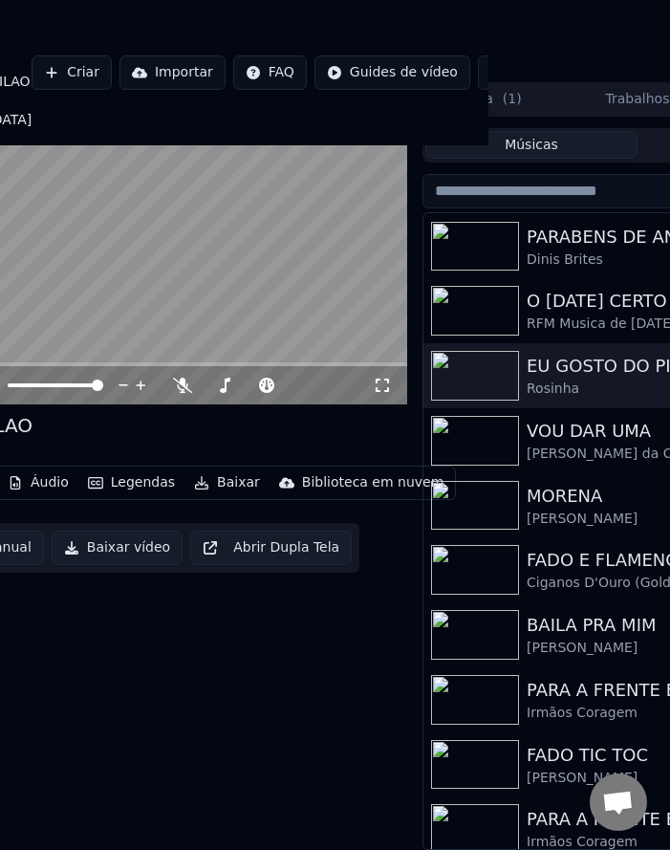
scroll to position [75, 0]
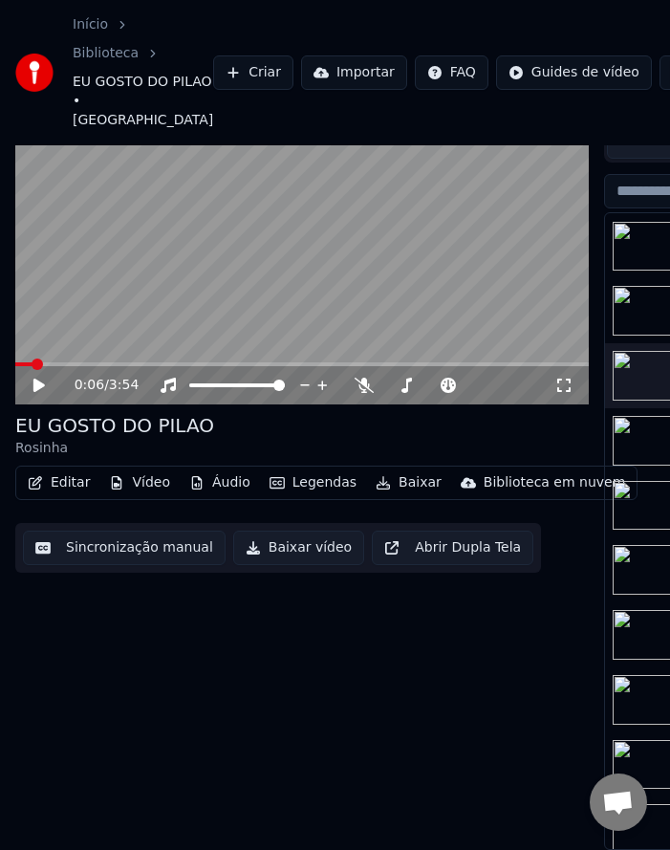
click at [54, 469] on button "Editar" at bounding box center [58, 482] width 77 height 27
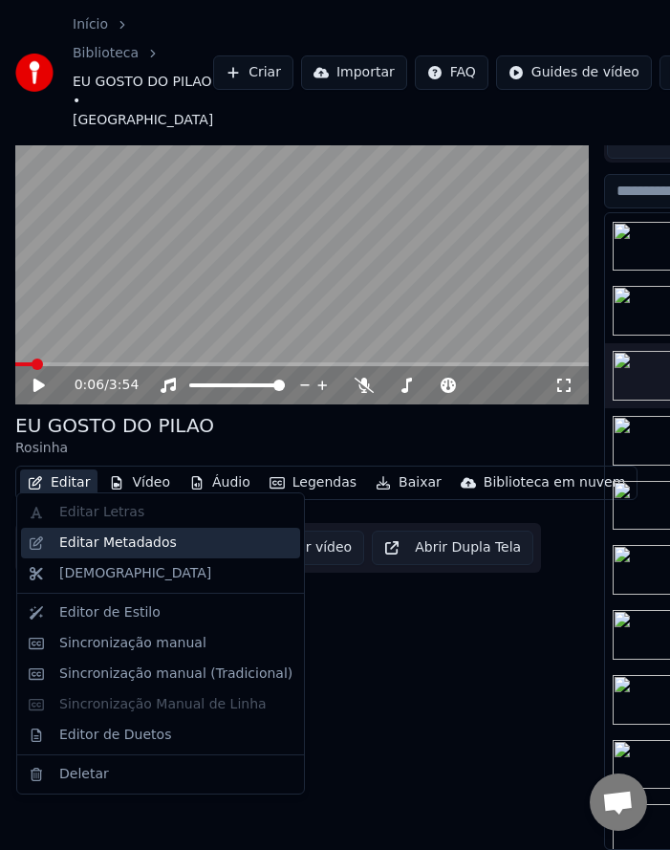
click at [70, 538] on div "Editar Metadados" at bounding box center [118, 542] width 118 height 19
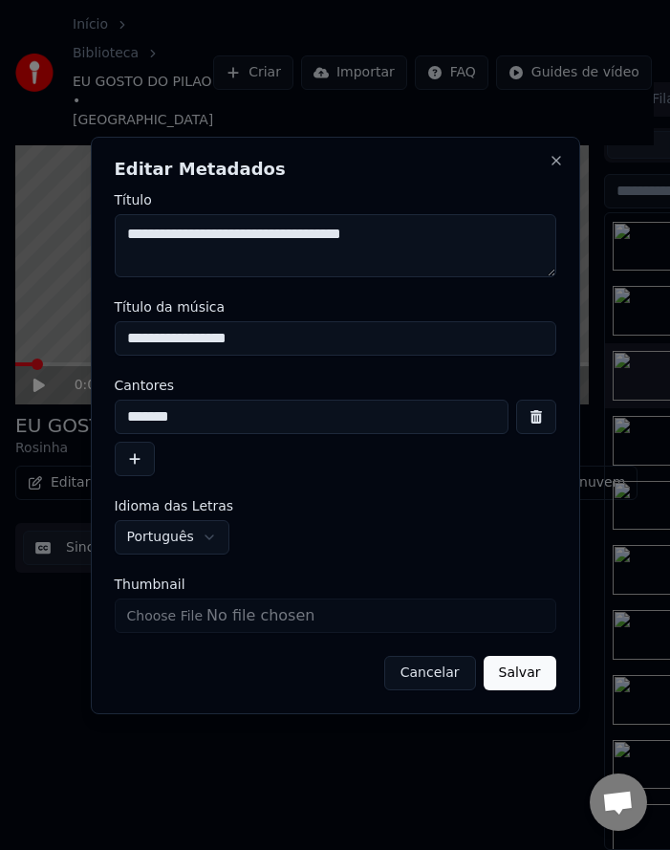
scroll to position [58, 0]
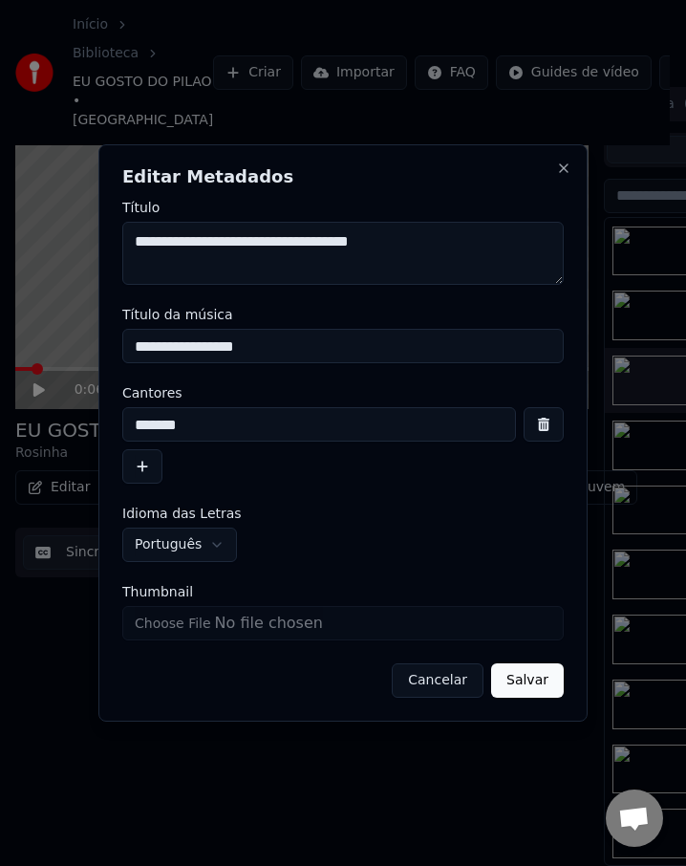
click at [438, 679] on button "Cancelar" at bounding box center [438, 680] width 92 height 34
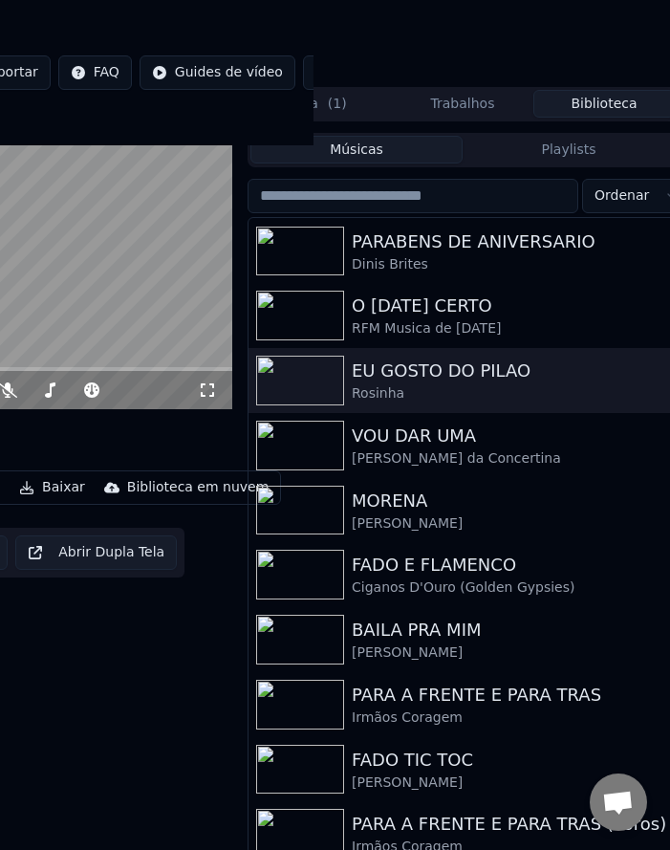
scroll to position [58, 364]
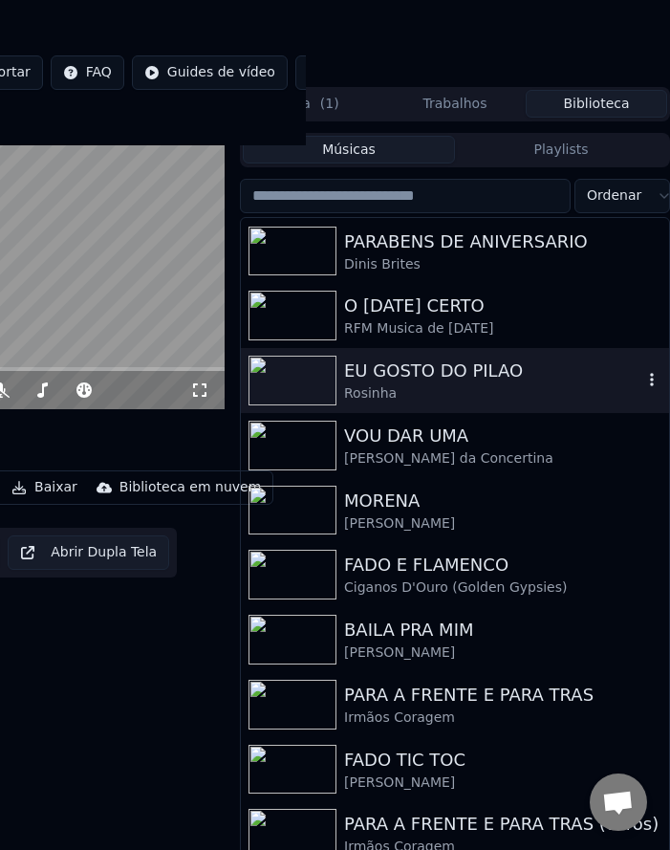
click at [642, 381] on icon "button" at bounding box center [651, 379] width 19 height 15
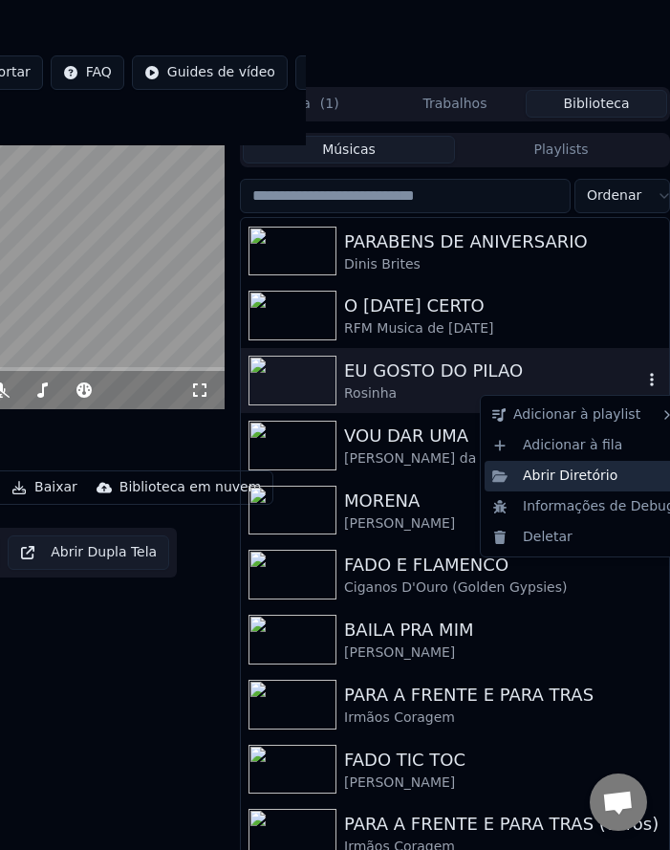
click at [594, 479] on div "Abrir Diretório" at bounding box center [584, 476] width 198 height 31
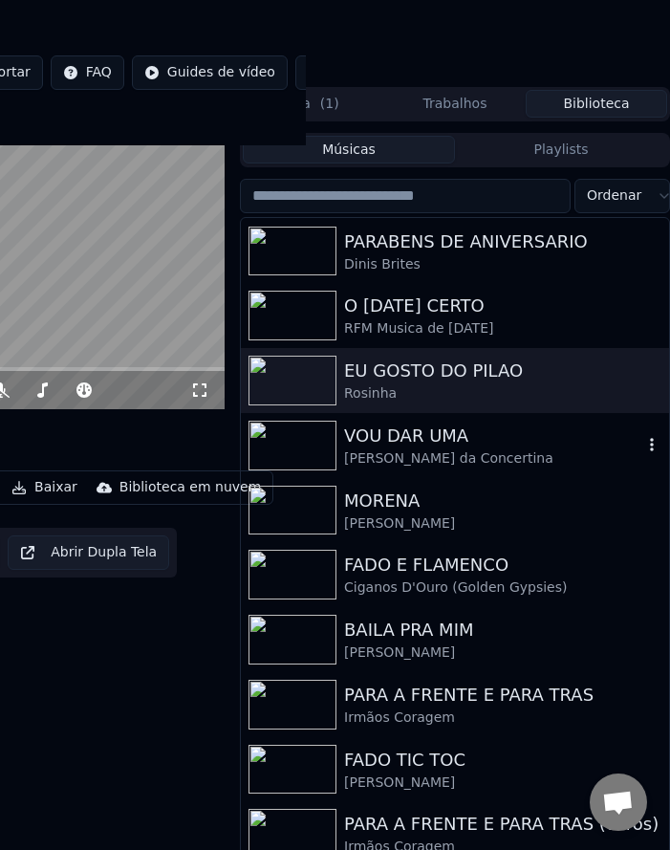
click at [392, 445] on div "VOU DAR UMA" at bounding box center [493, 436] width 298 height 27
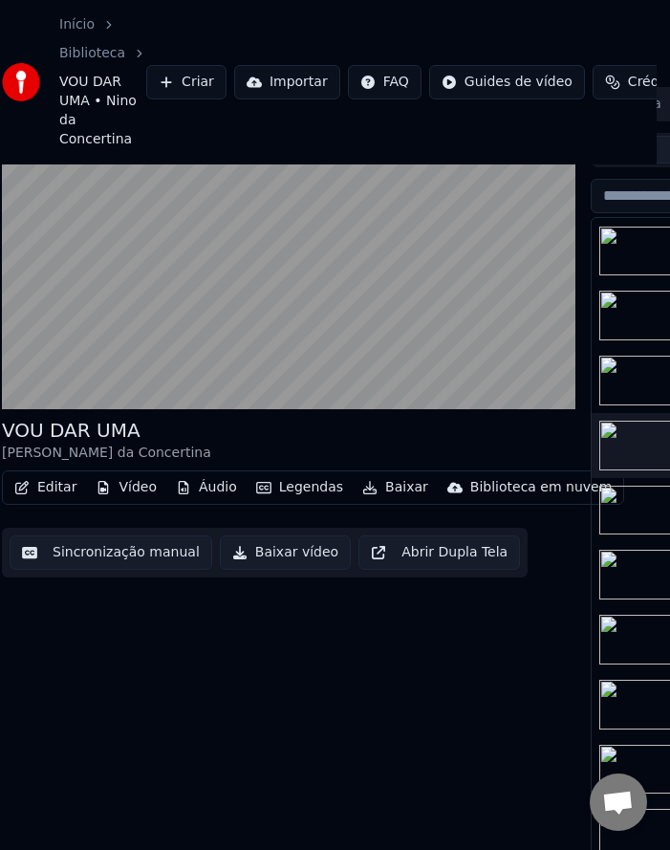
scroll to position [77, 0]
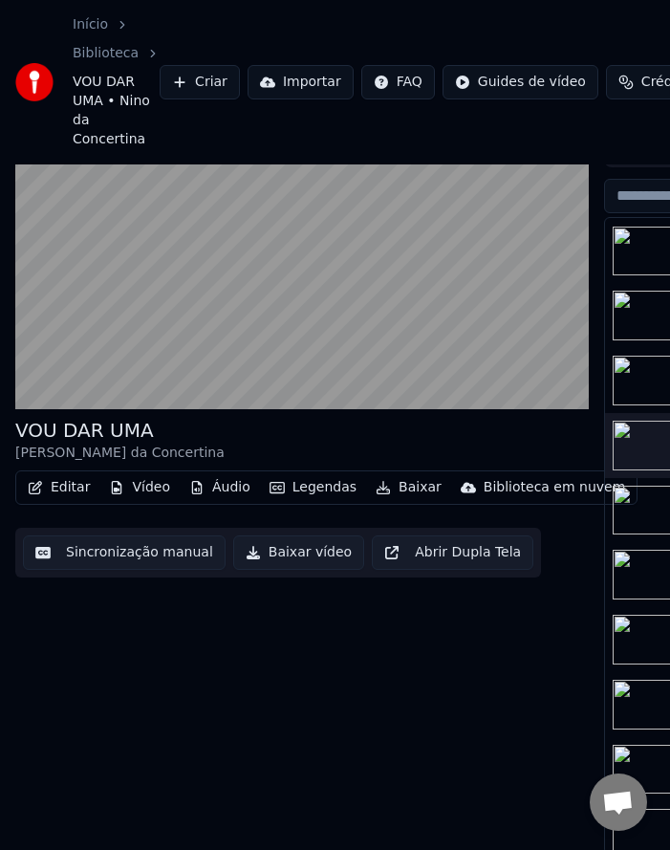
click at [75, 484] on button "Editar" at bounding box center [58, 487] width 77 height 27
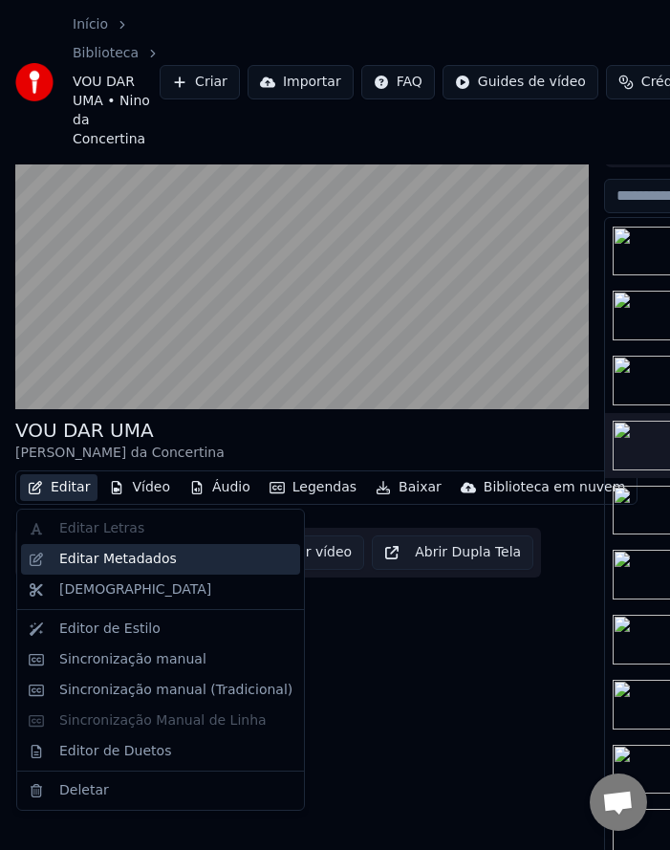
click at [83, 560] on div "Editar Metadados" at bounding box center [118, 559] width 118 height 19
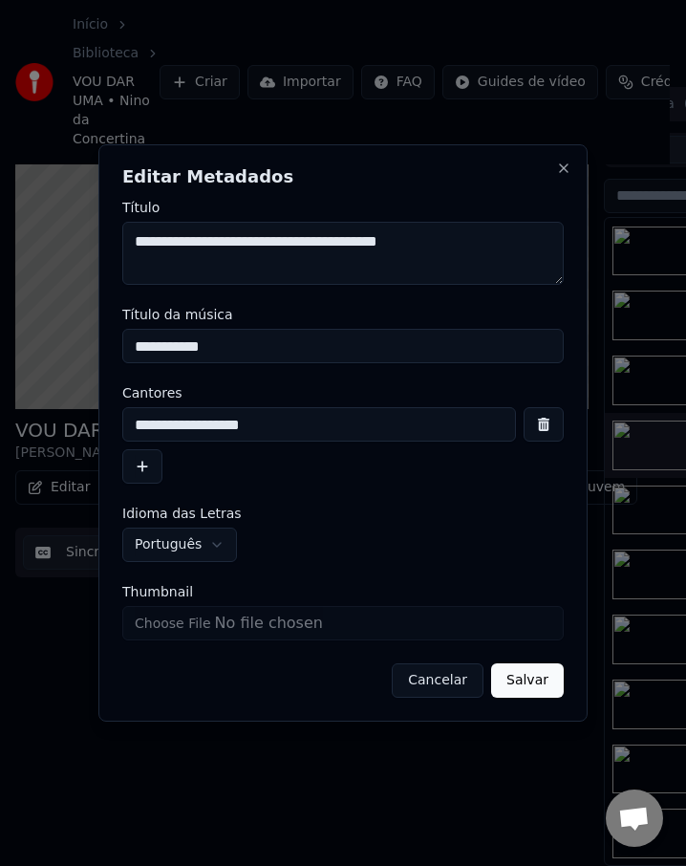
click at [436, 675] on button "Cancelar" at bounding box center [438, 680] width 92 height 34
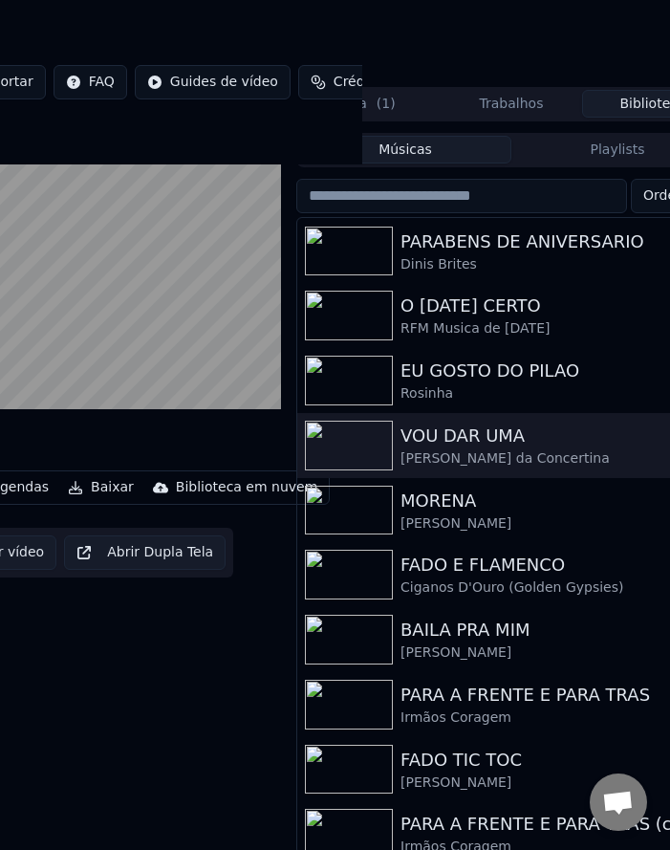
scroll to position [77, 364]
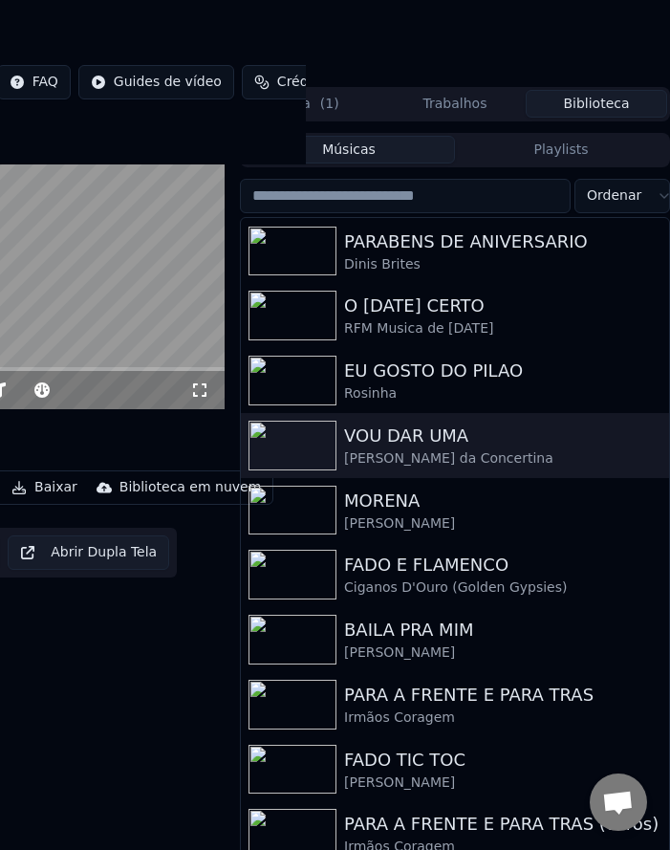
click at [642, 446] on icon "button" at bounding box center [651, 444] width 19 height 15
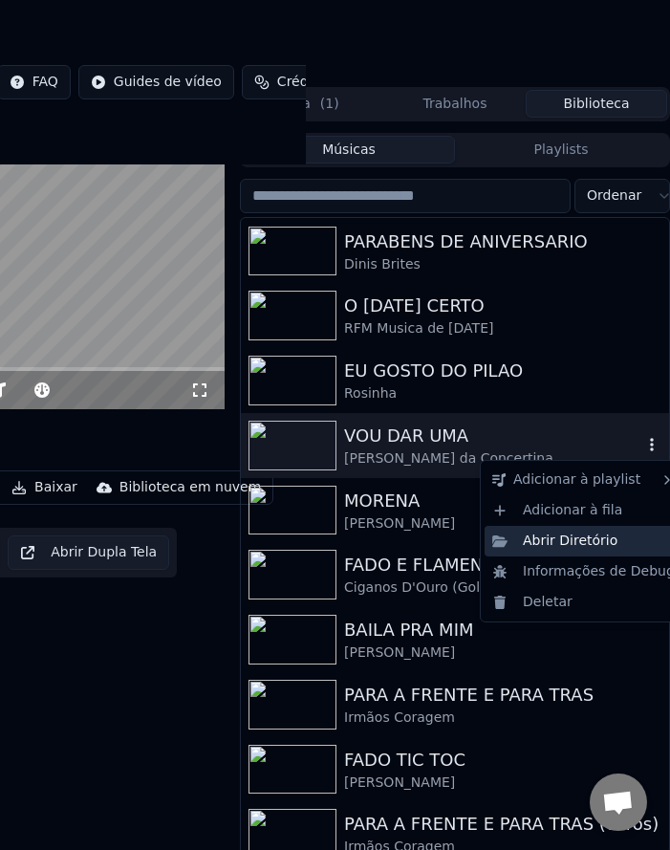
click at [553, 546] on div "Abrir Diretório" at bounding box center [584, 541] width 198 height 31
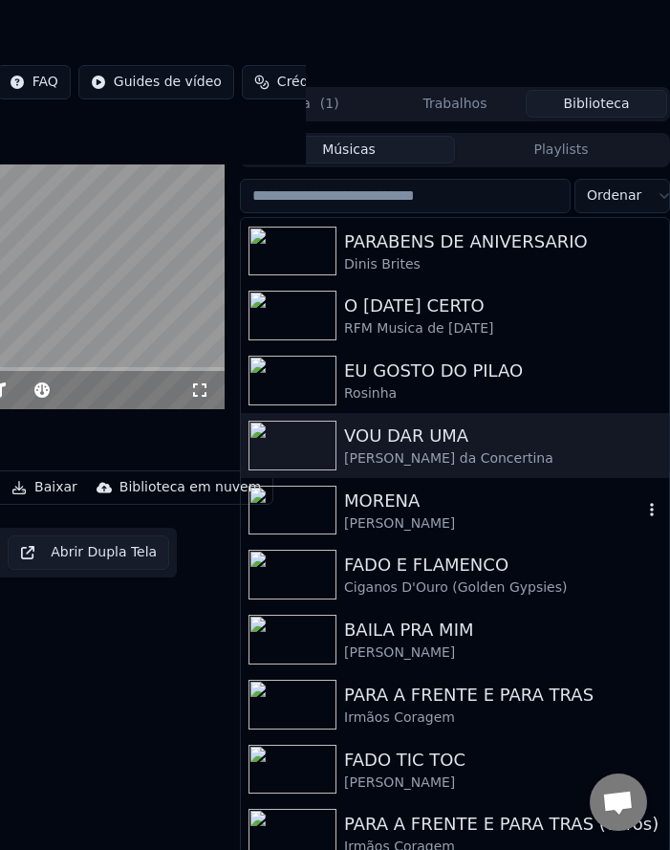
click at [373, 514] on div "[PERSON_NAME]" at bounding box center [493, 523] width 298 height 19
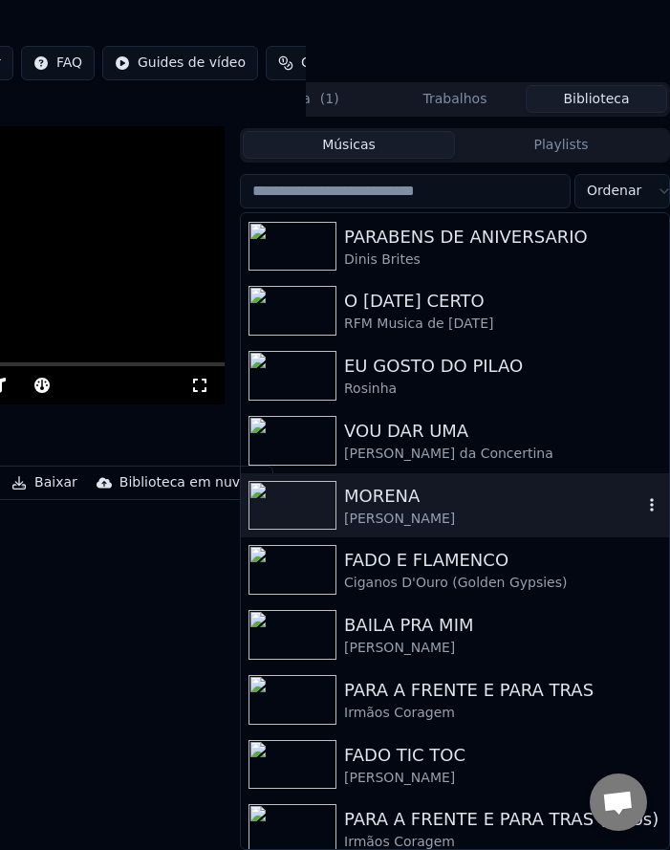
scroll to position [58, 364]
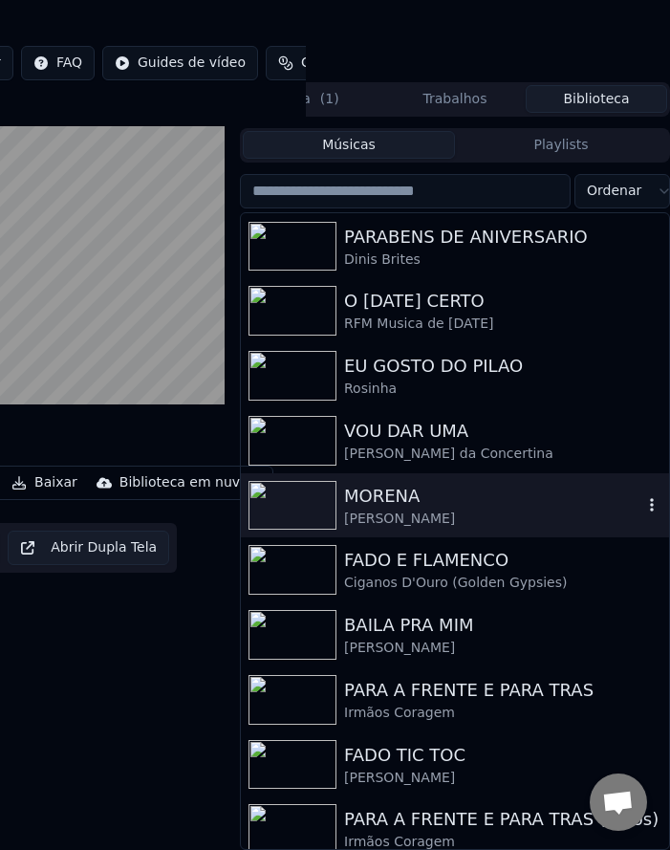
click at [642, 511] on icon "button" at bounding box center [651, 504] width 19 height 15
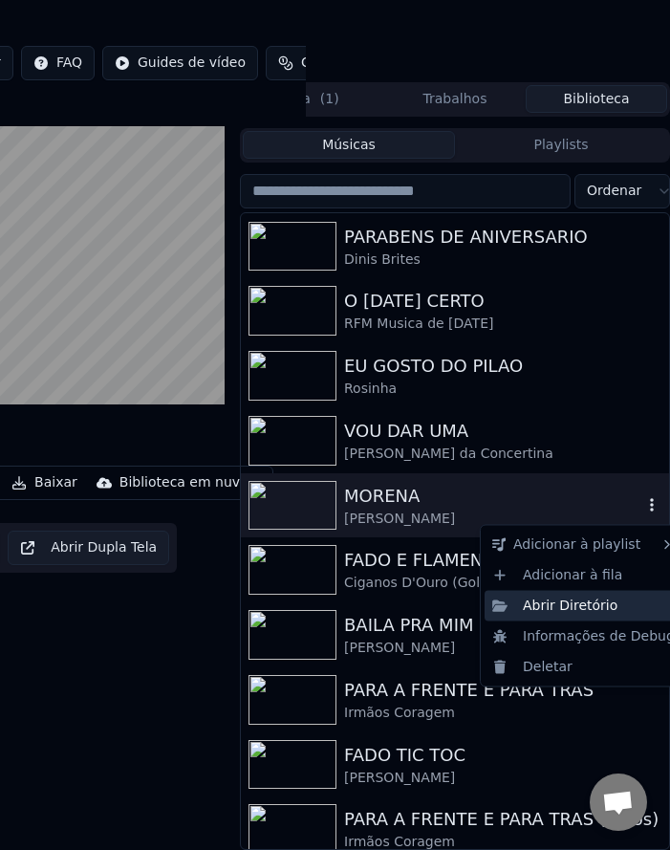
click at [573, 604] on div "Abrir Diretório" at bounding box center [584, 605] width 198 height 31
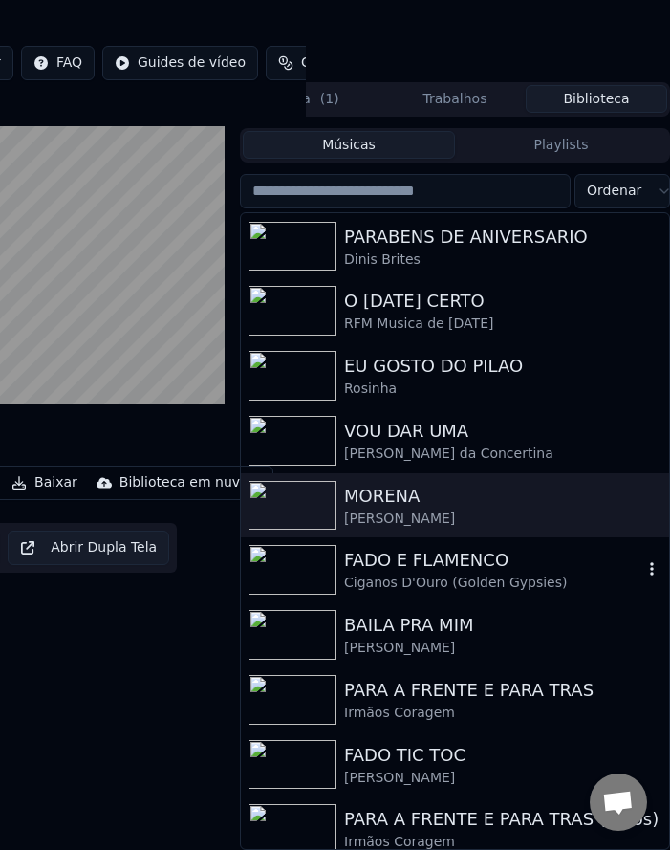
click at [359, 559] on div "FADO E FLAMENCO" at bounding box center [493, 560] width 298 height 27
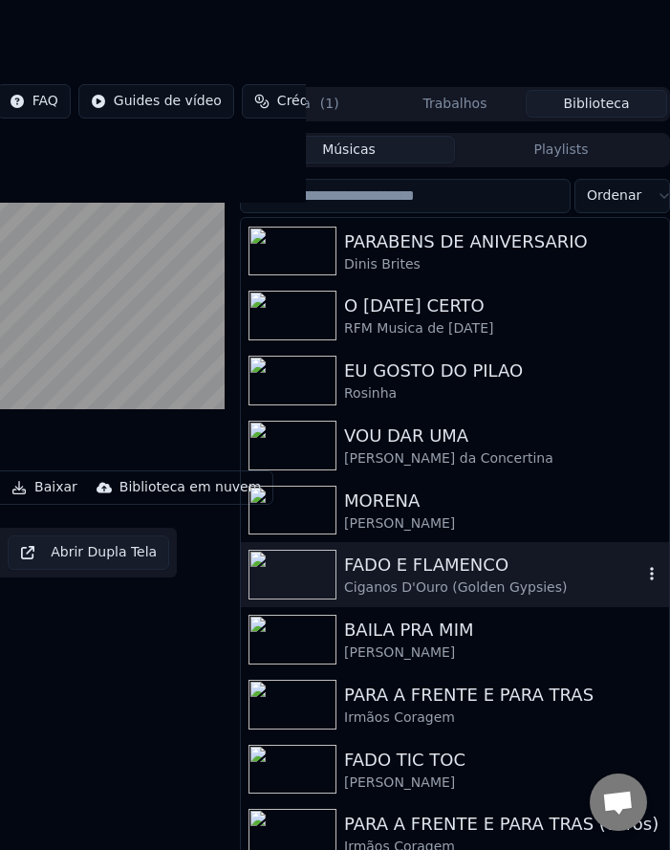
click at [404, 572] on div "FADO E FLAMENCO" at bounding box center [493, 565] width 298 height 27
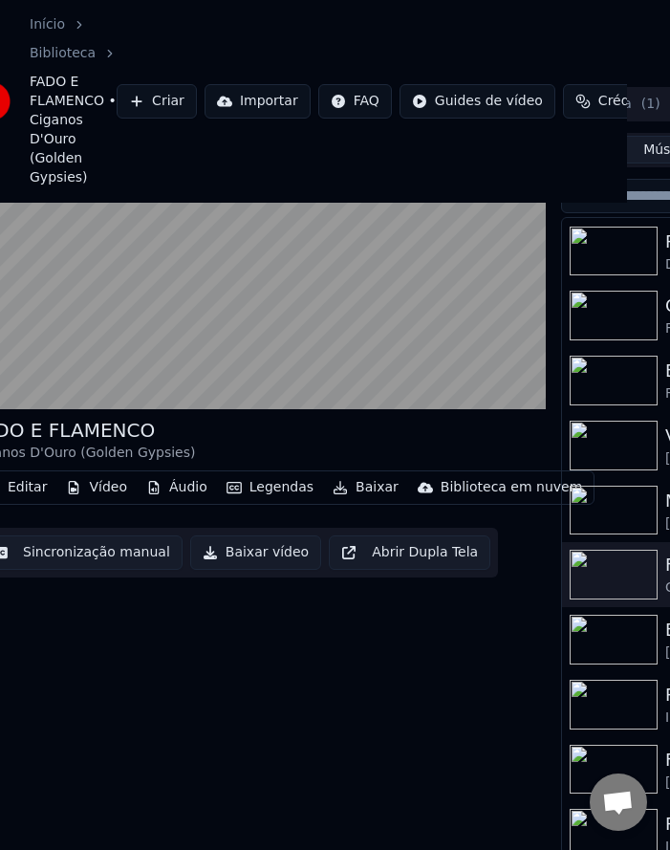
scroll to position [116, 0]
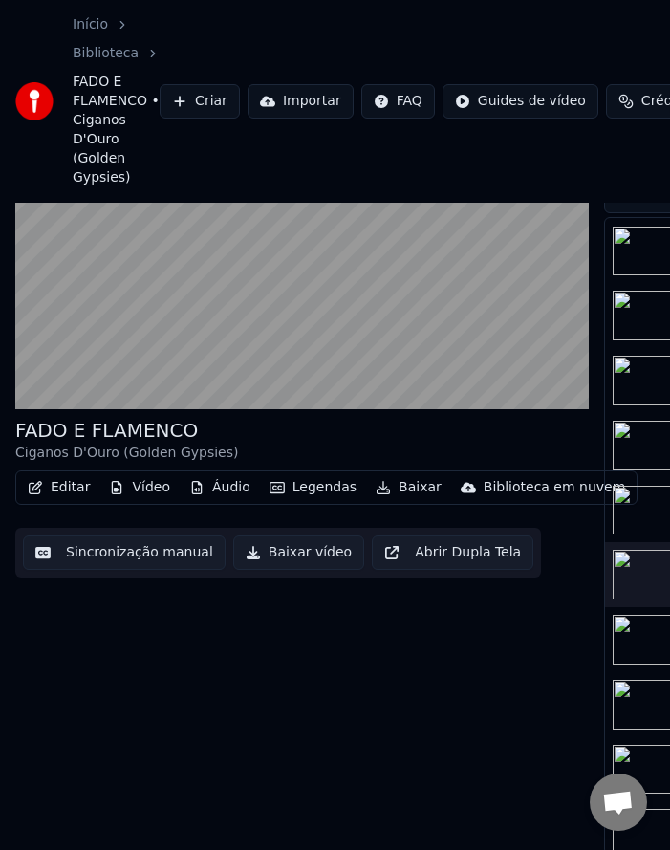
click at [54, 479] on button "Editar" at bounding box center [58, 487] width 77 height 27
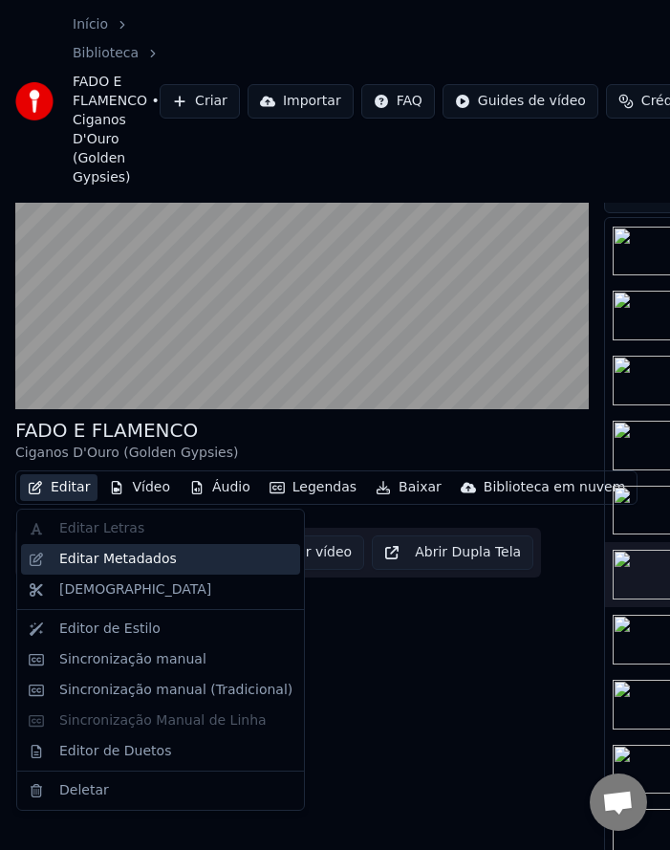
click at [107, 565] on div "Editar Metadados" at bounding box center [118, 559] width 118 height 19
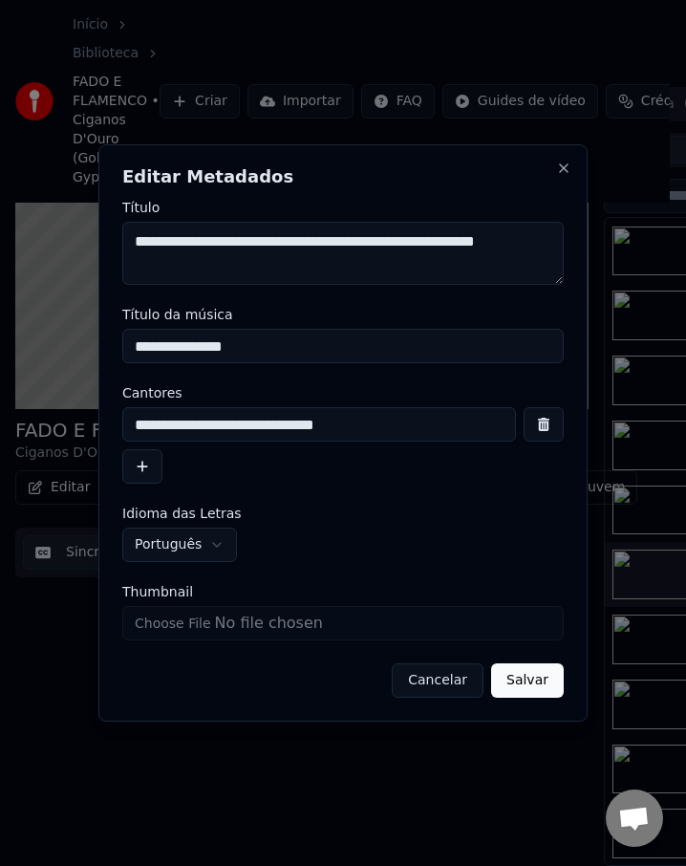
click at [435, 691] on button "Cancelar" at bounding box center [438, 680] width 92 height 34
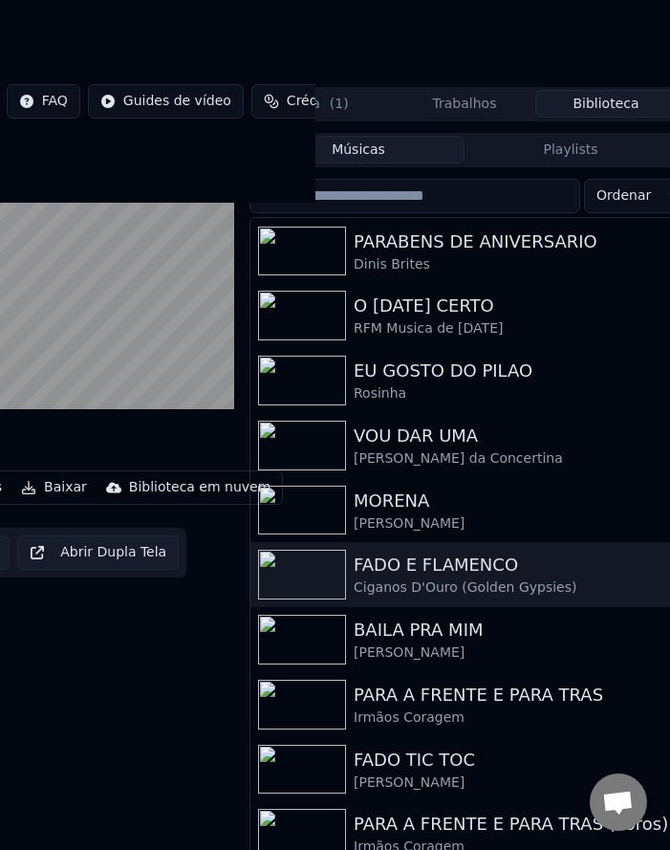
scroll to position [116, 364]
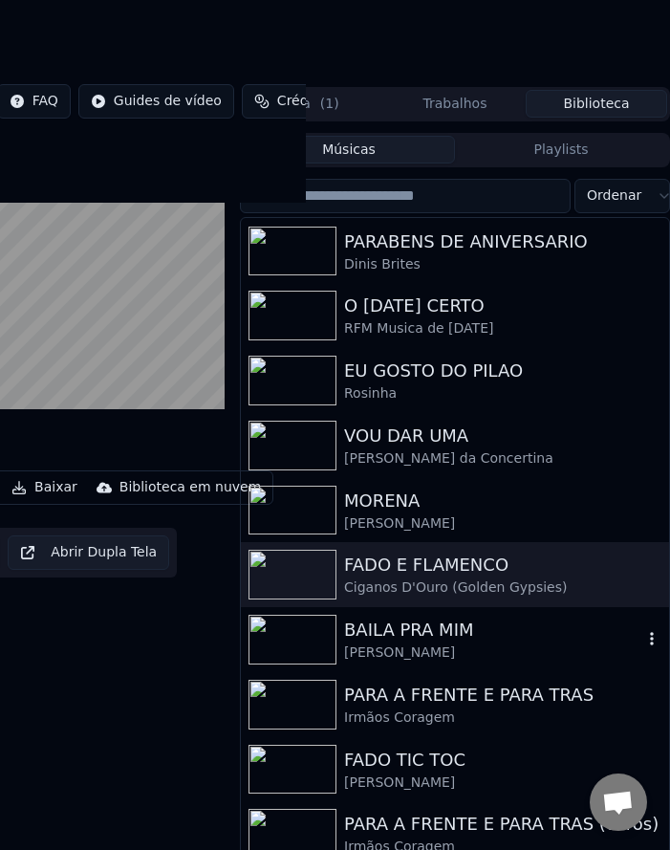
click at [370, 663] on div "BAILA PRA MIM Xavier" at bounding box center [455, 639] width 428 height 65
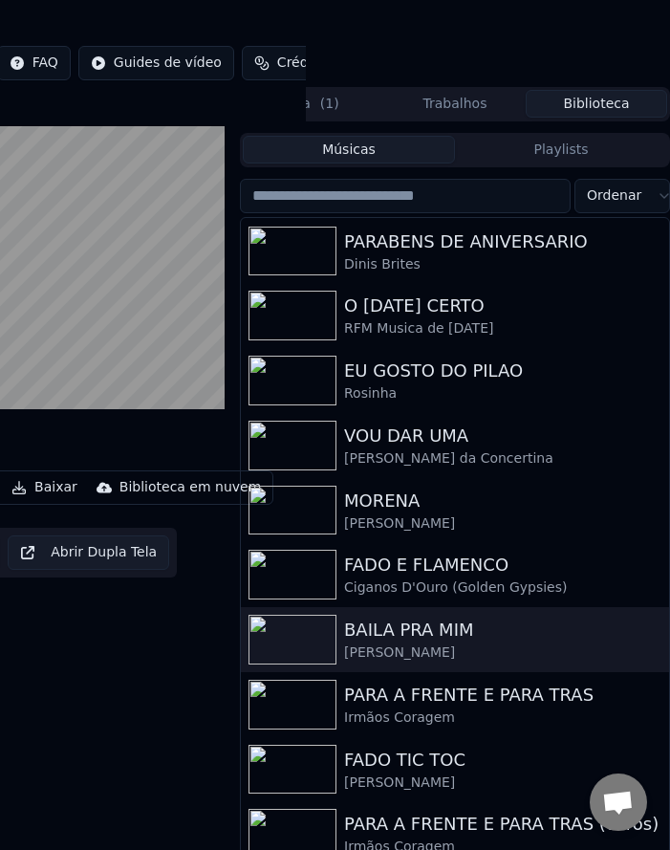
scroll to position [39, 0]
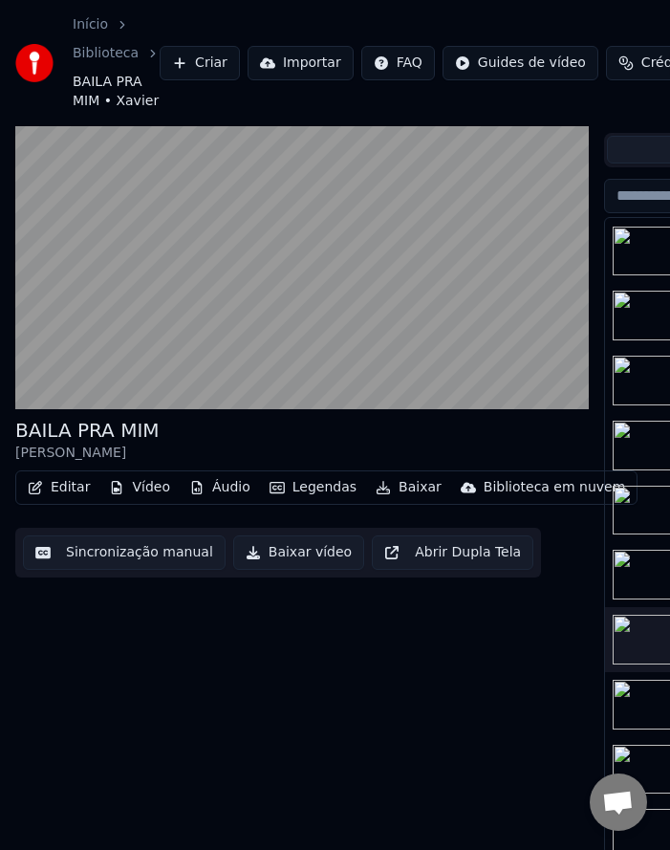
click at [62, 491] on button "Editar" at bounding box center [58, 487] width 77 height 27
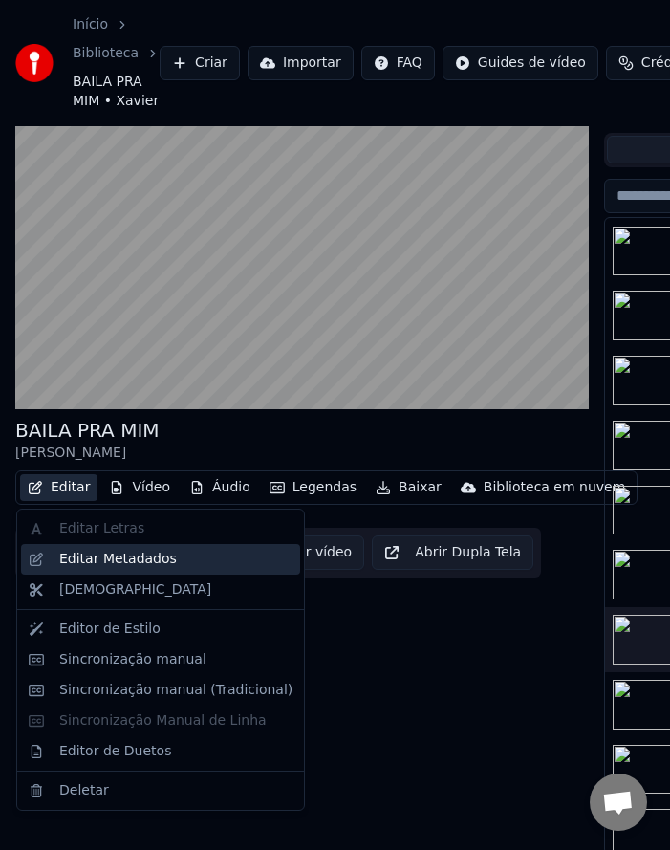
click at [76, 548] on div "Editar Metadados" at bounding box center [160, 559] width 279 height 31
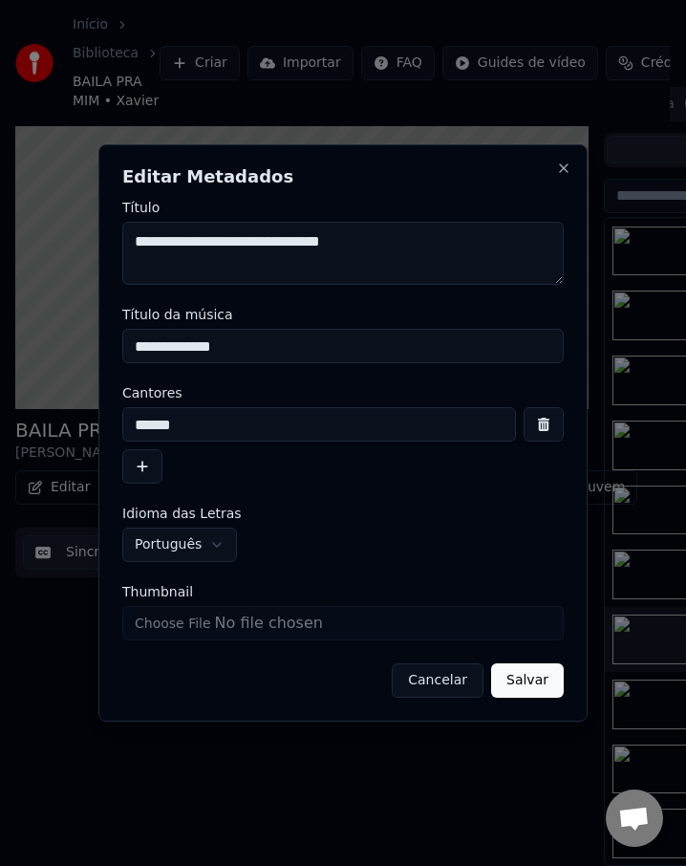
click at [428, 683] on button "Cancelar" at bounding box center [438, 680] width 92 height 34
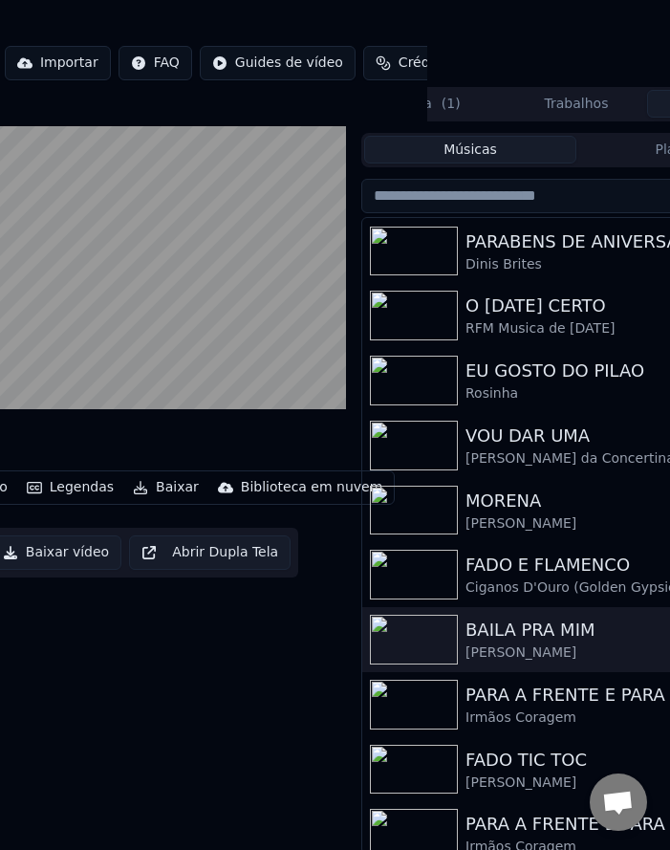
scroll to position [39, 364]
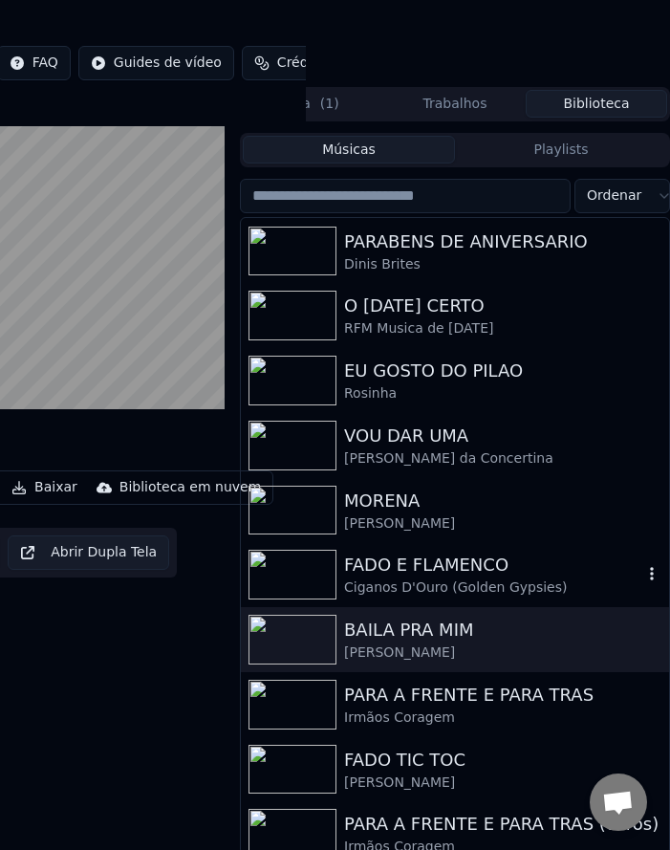
click at [642, 576] on icon "button" at bounding box center [651, 573] width 19 height 15
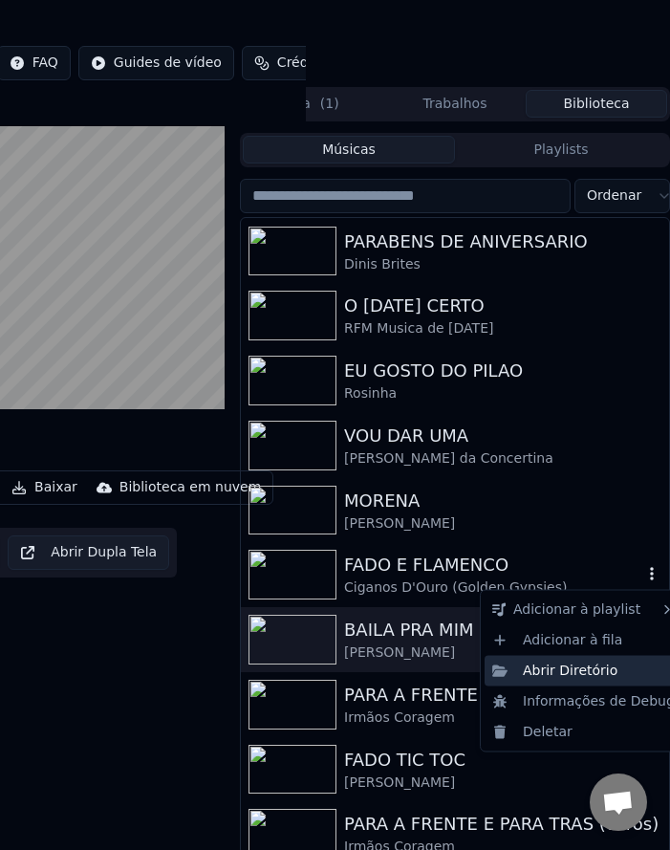
click at [594, 674] on div "Abrir Diretório" at bounding box center [584, 670] width 198 height 31
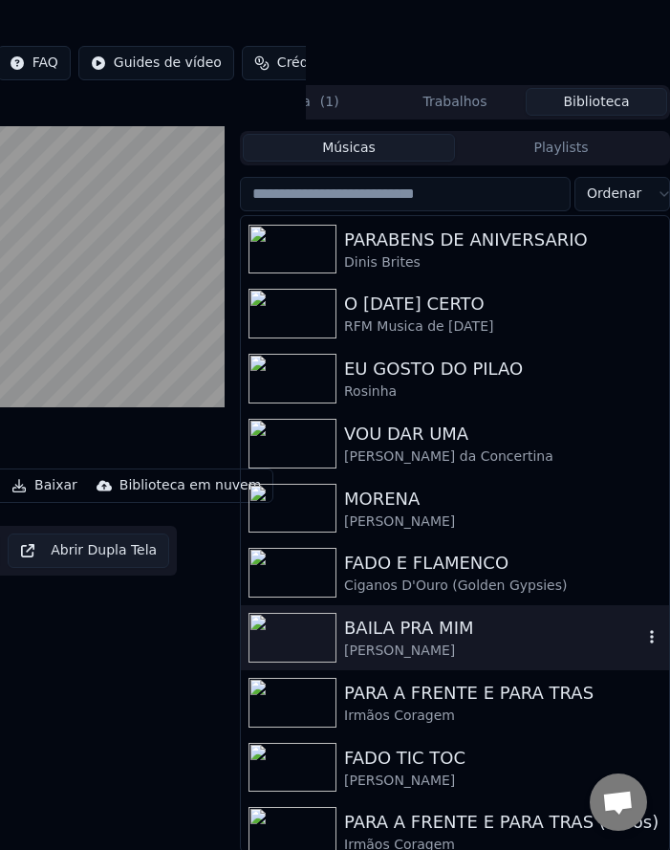
scroll to position [55, 364]
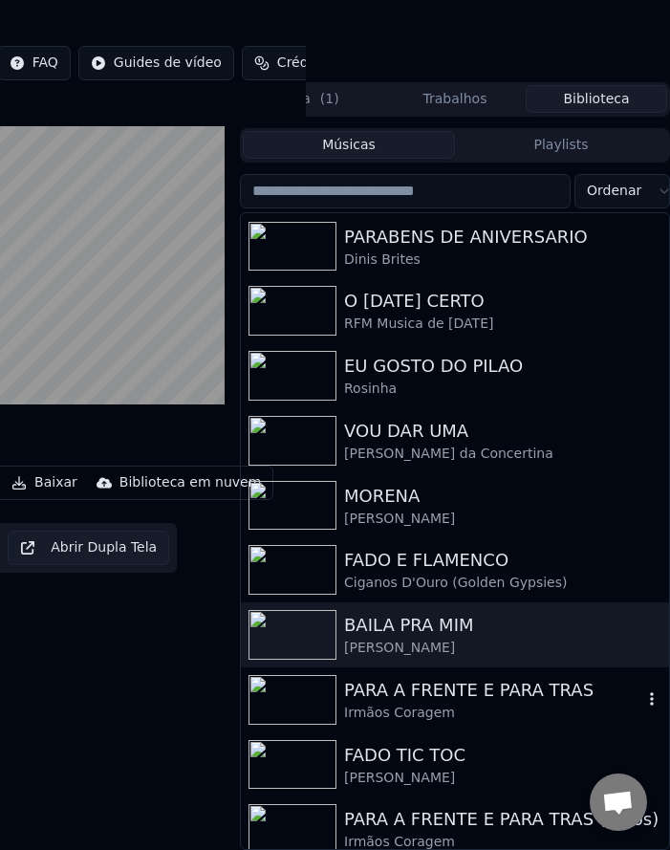
click at [484, 681] on div "PARA A FRENTE E PARA TRAS" at bounding box center [493, 690] width 298 height 27
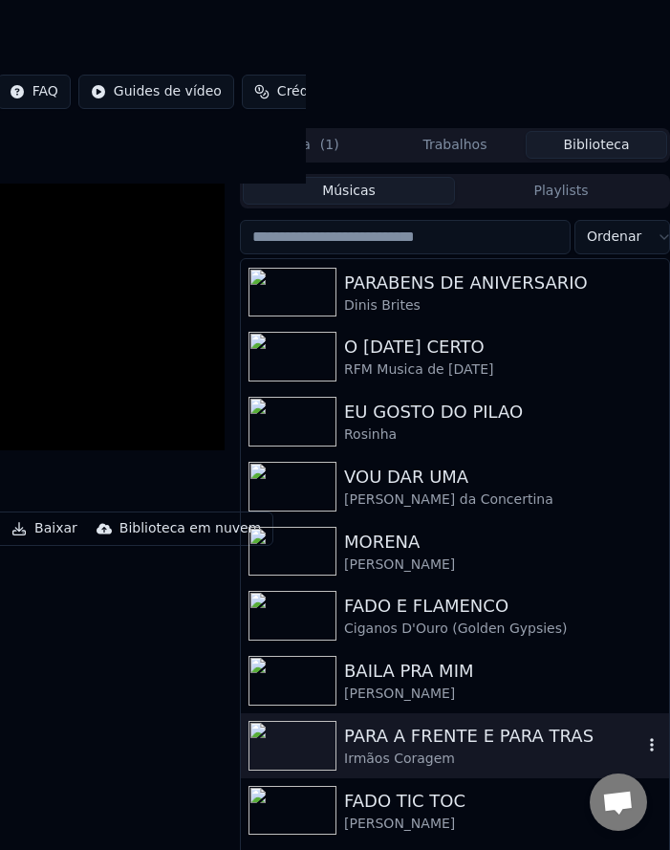
scroll to position [113, 364]
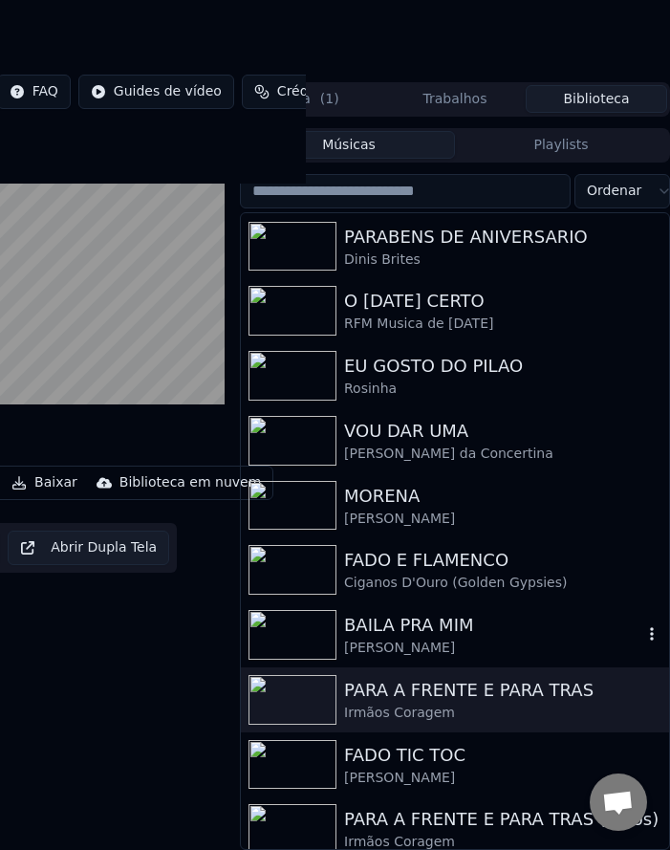
click at [642, 632] on button "button" at bounding box center [651, 634] width 19 height 23
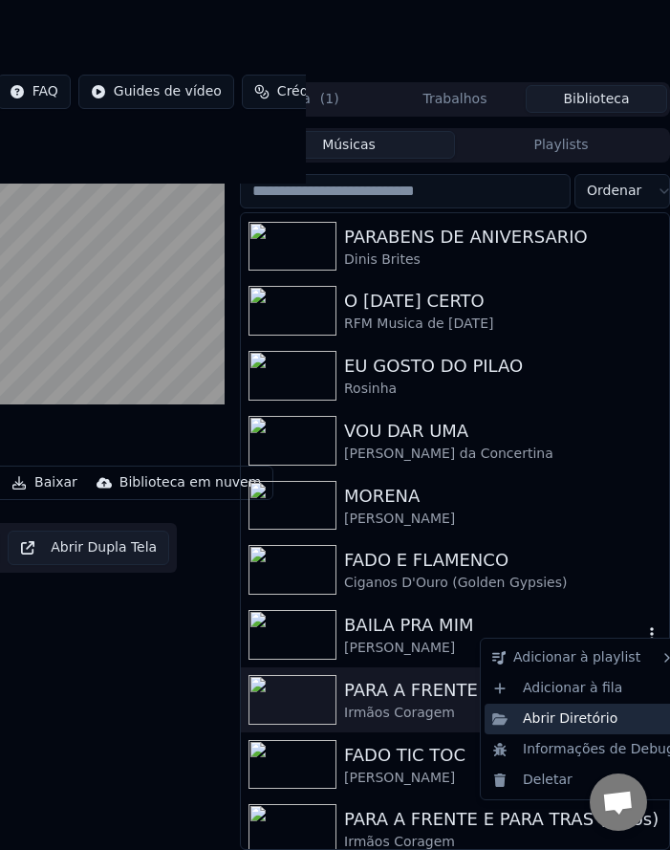
click at [613, 718] on div "Abrir Diretório" at bounding box center [584, 719] width 198 height 31
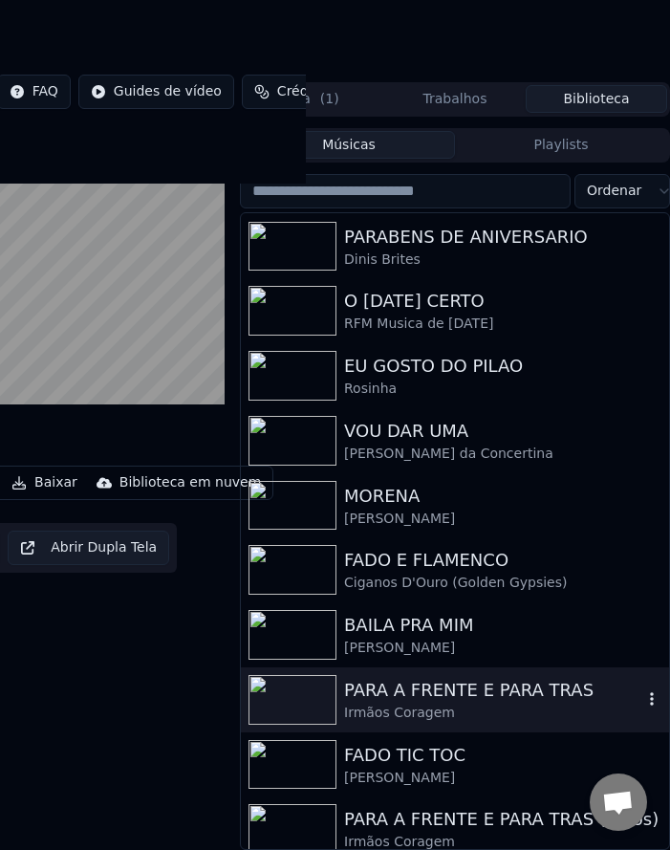
click at [642, 691] on icon "button" at bounding box center [651, 698] width 19 height 15
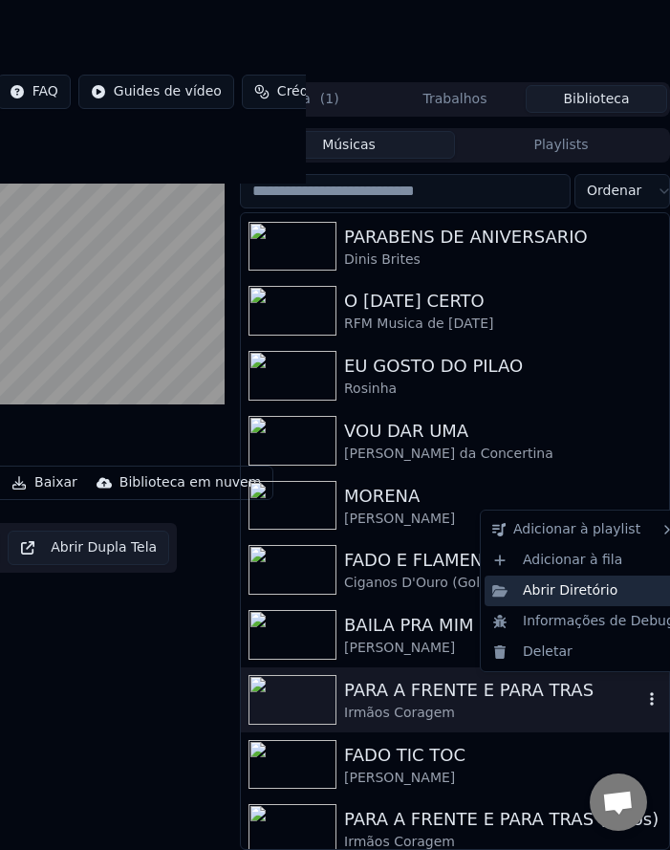
click at [591, 587] on div "Abrir Diretório" at bounding box center [584, 591] width 198 height 31
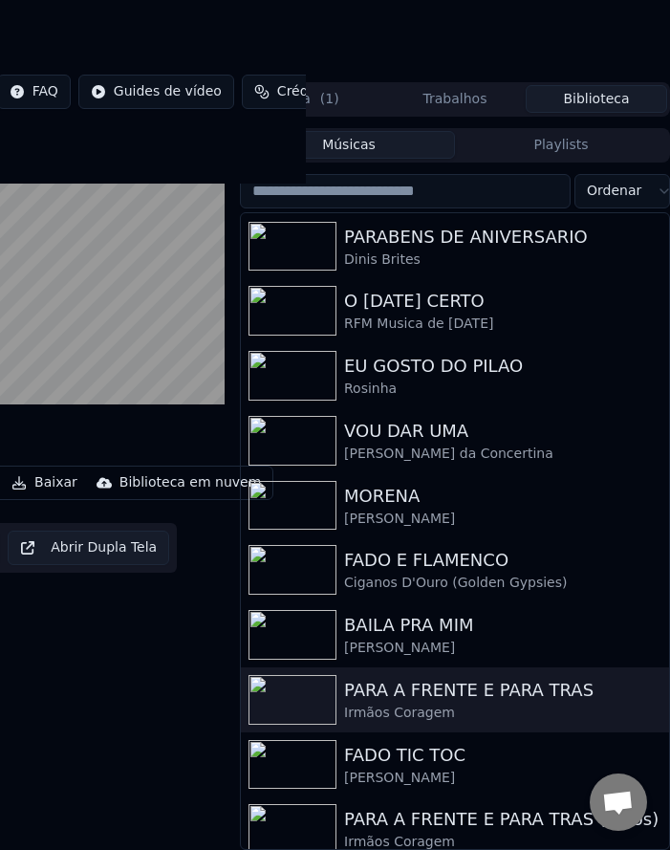
click at [382, 771] on div "Catarina Rocha" at bounding box center [493, 778] width 298 height 19
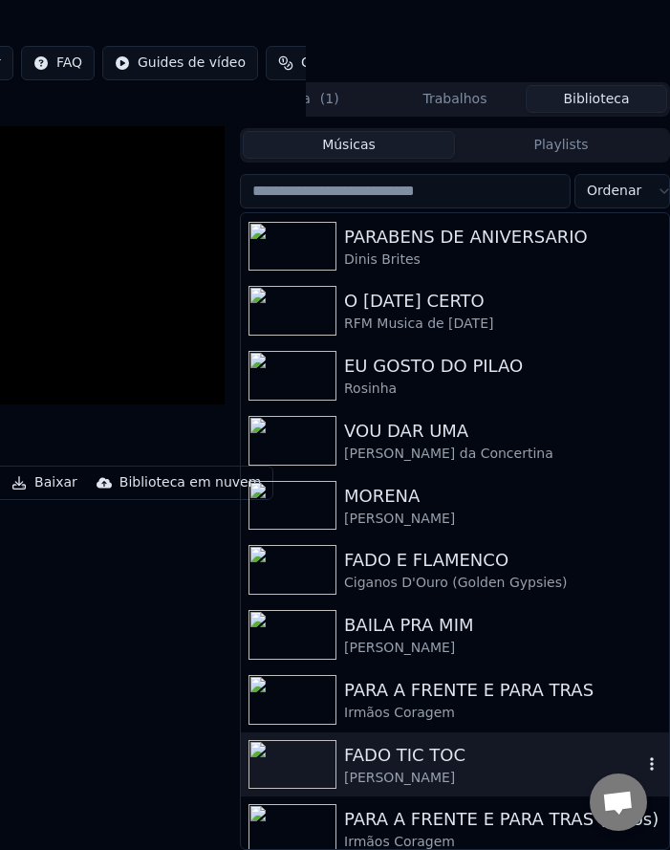
scroll to position [94, 364]
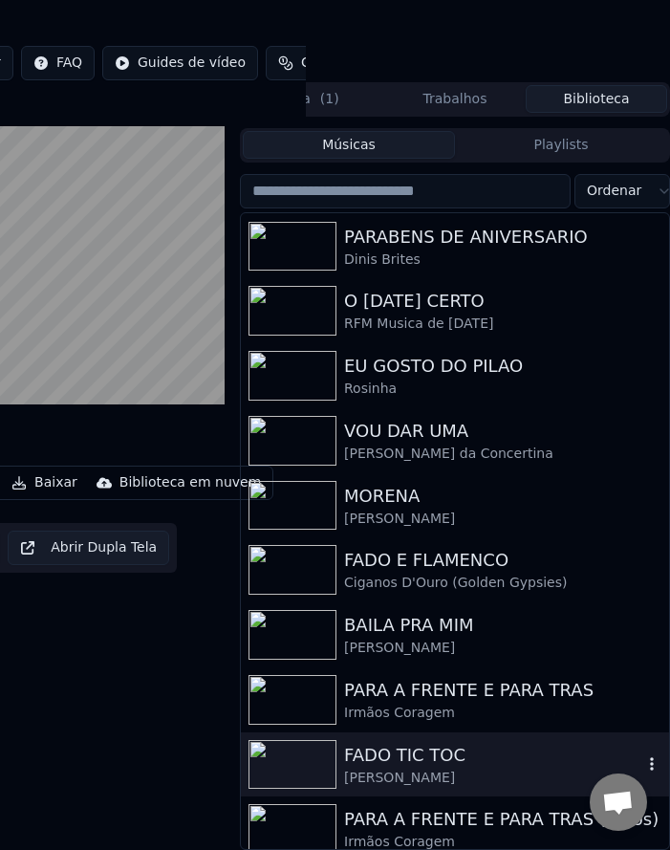
click at [642, 756] on icon "button" at bounding box center [651, 763] width 19 height 15
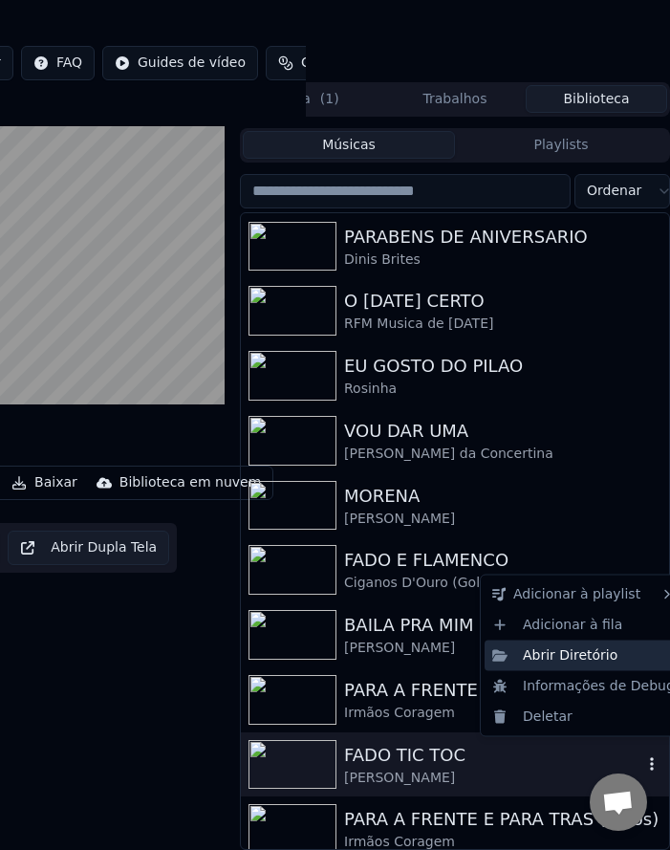
click at [579, 662] on div "Abrir Diretório" at bounding box center [584, 655] width 198 height 31
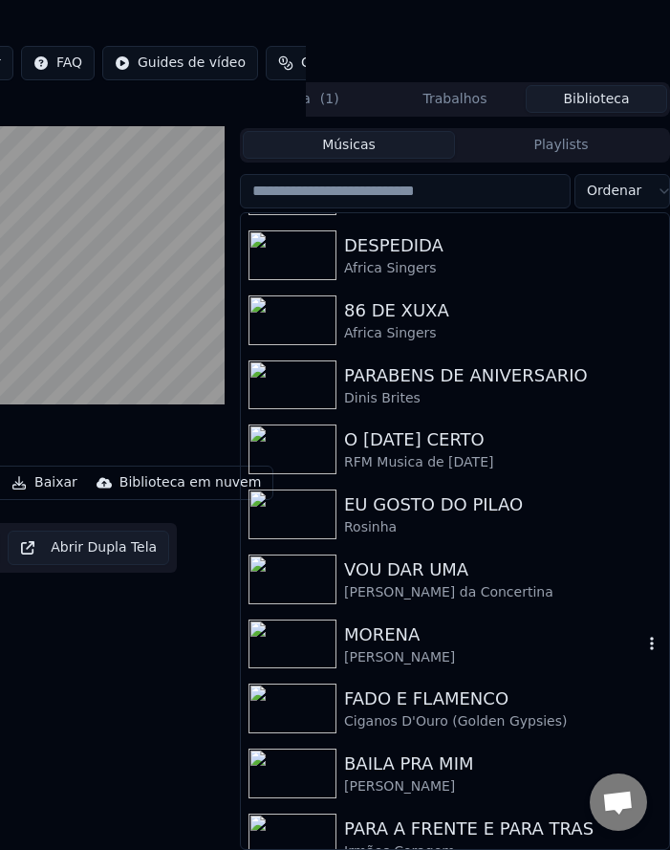
scroll to position [1204, 0]
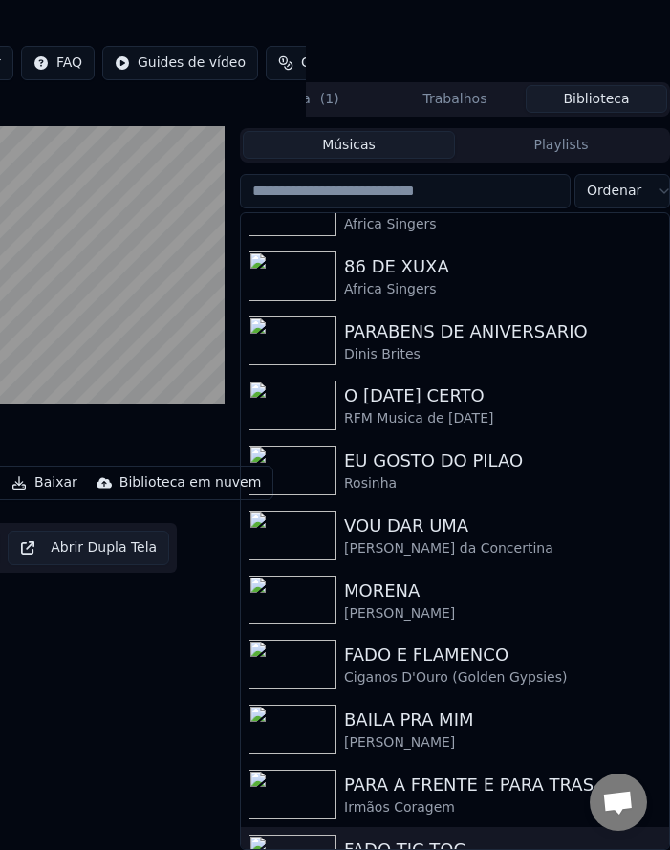
click at [642, 851] on icon "button" at bounding box center [651, 858] width 19 height 15
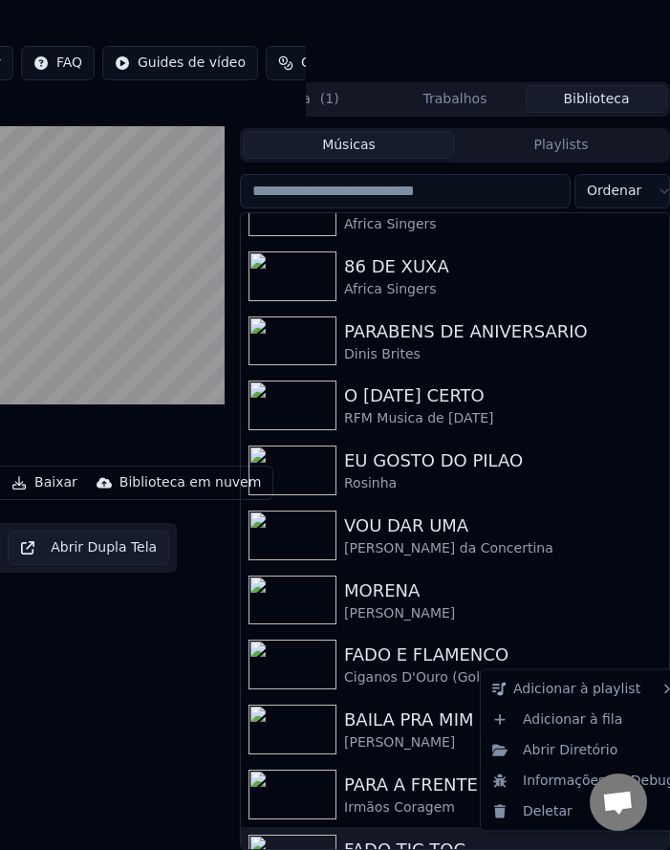
click at [642, 851] on icon "button" at bounding box center [651, 858] width 19 height 15
click at [549, 759] on div "Abrir Diretório" at bounding box center [584, 749] width 198 height 31
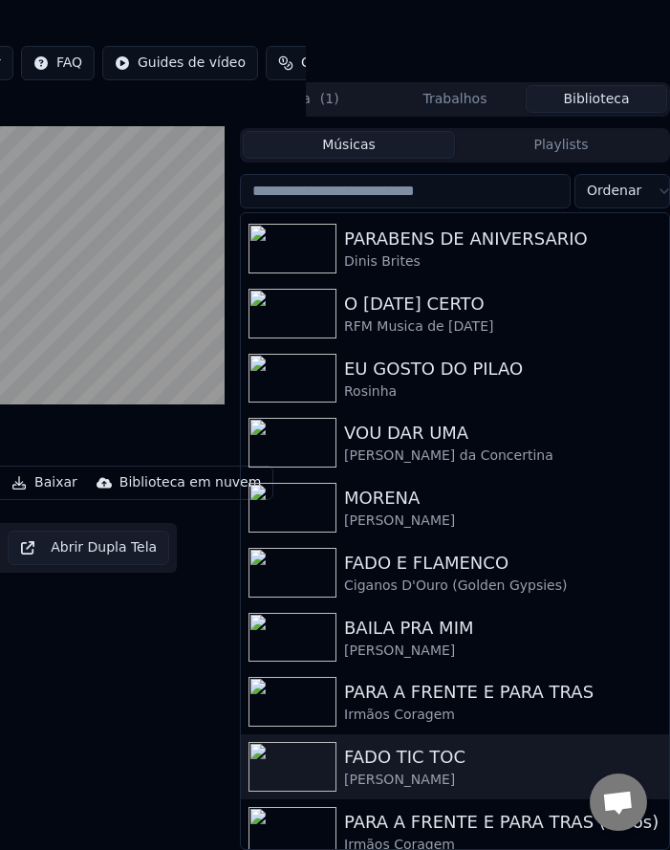
scroll to position [1289, 0]
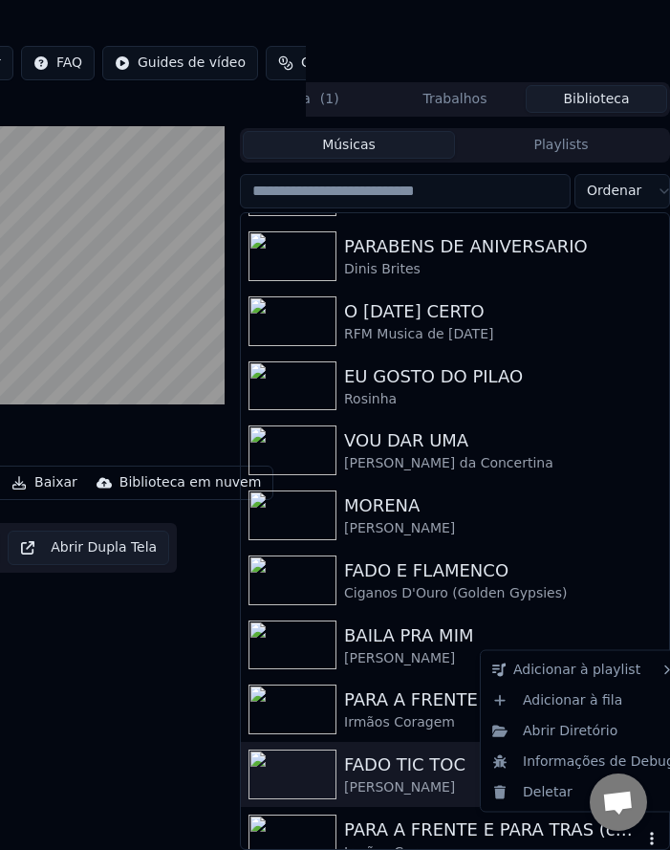
click at [642, 832] on icon "button" at bounding box center [651, 838] width 19 height 15
click at [650, 833] on icon "button" at bounding box center [652, 838] width 4 height 13
click at [634, 742] on div "Abrir Diretório" at bounding box center [584, 730] width 198 height 31
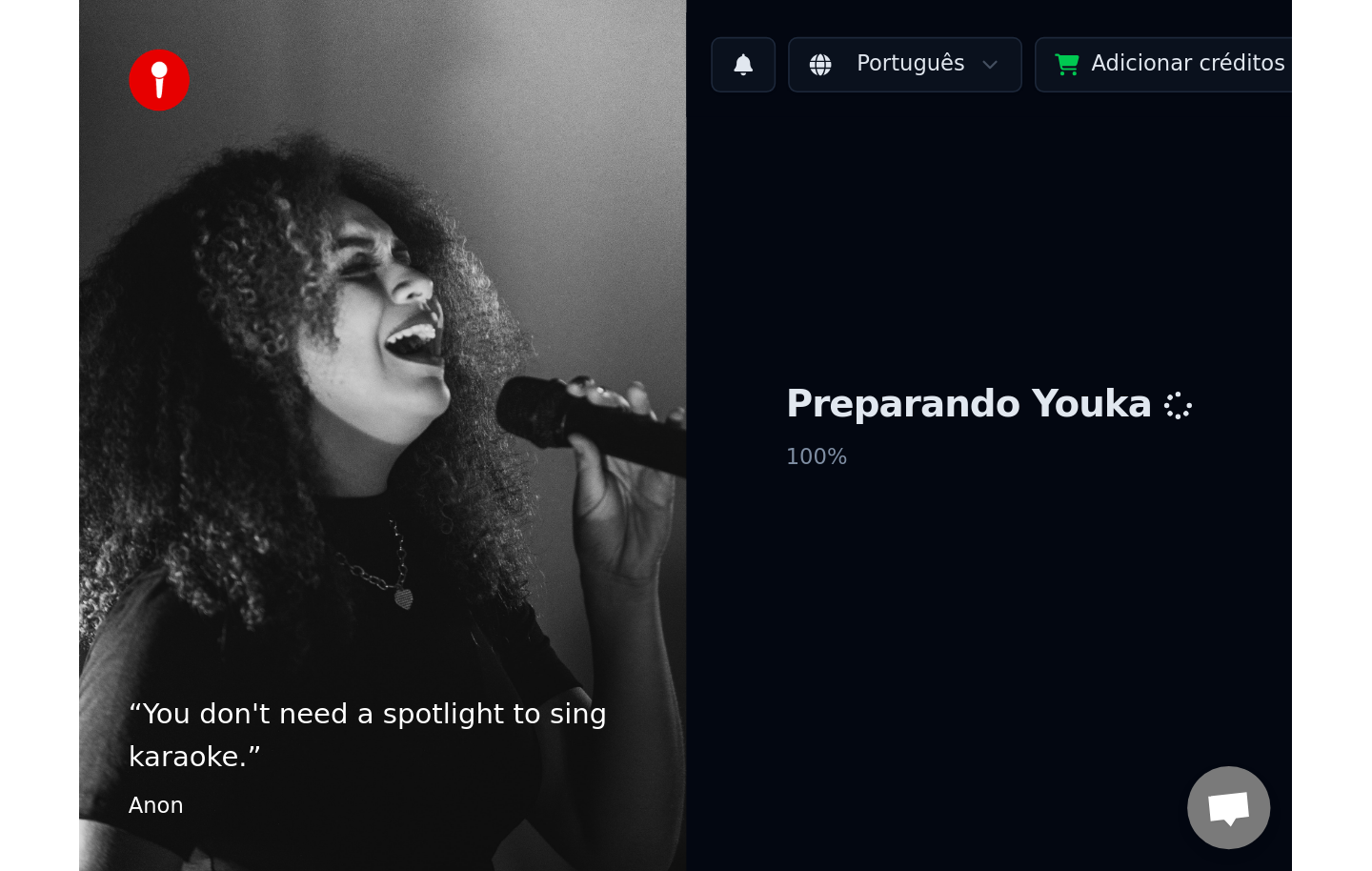
scroll to position [2761, 0]
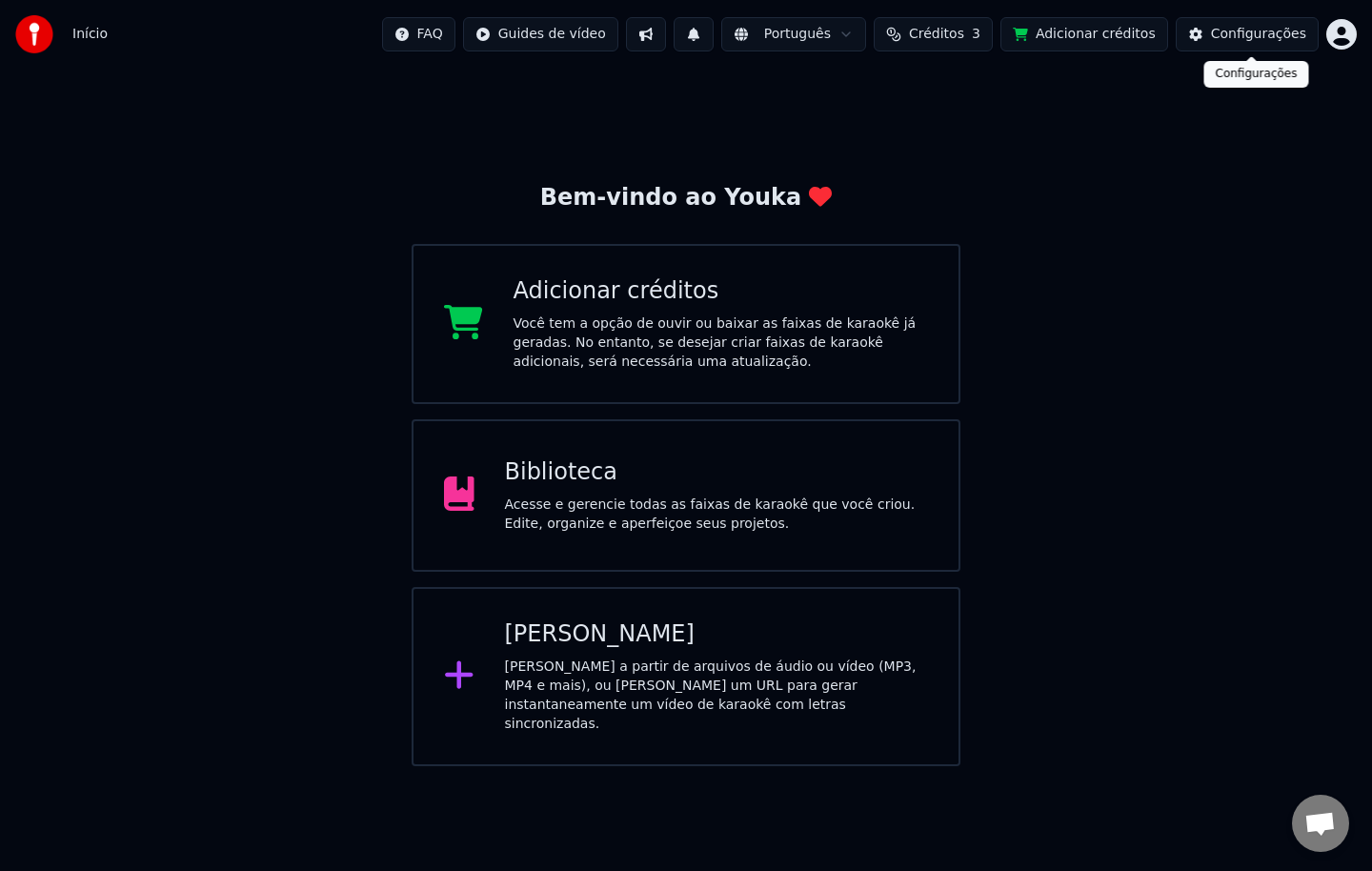
click at [1218, 36] on button "Configurações" at bounding box center [1246, 34] width 142 height 34
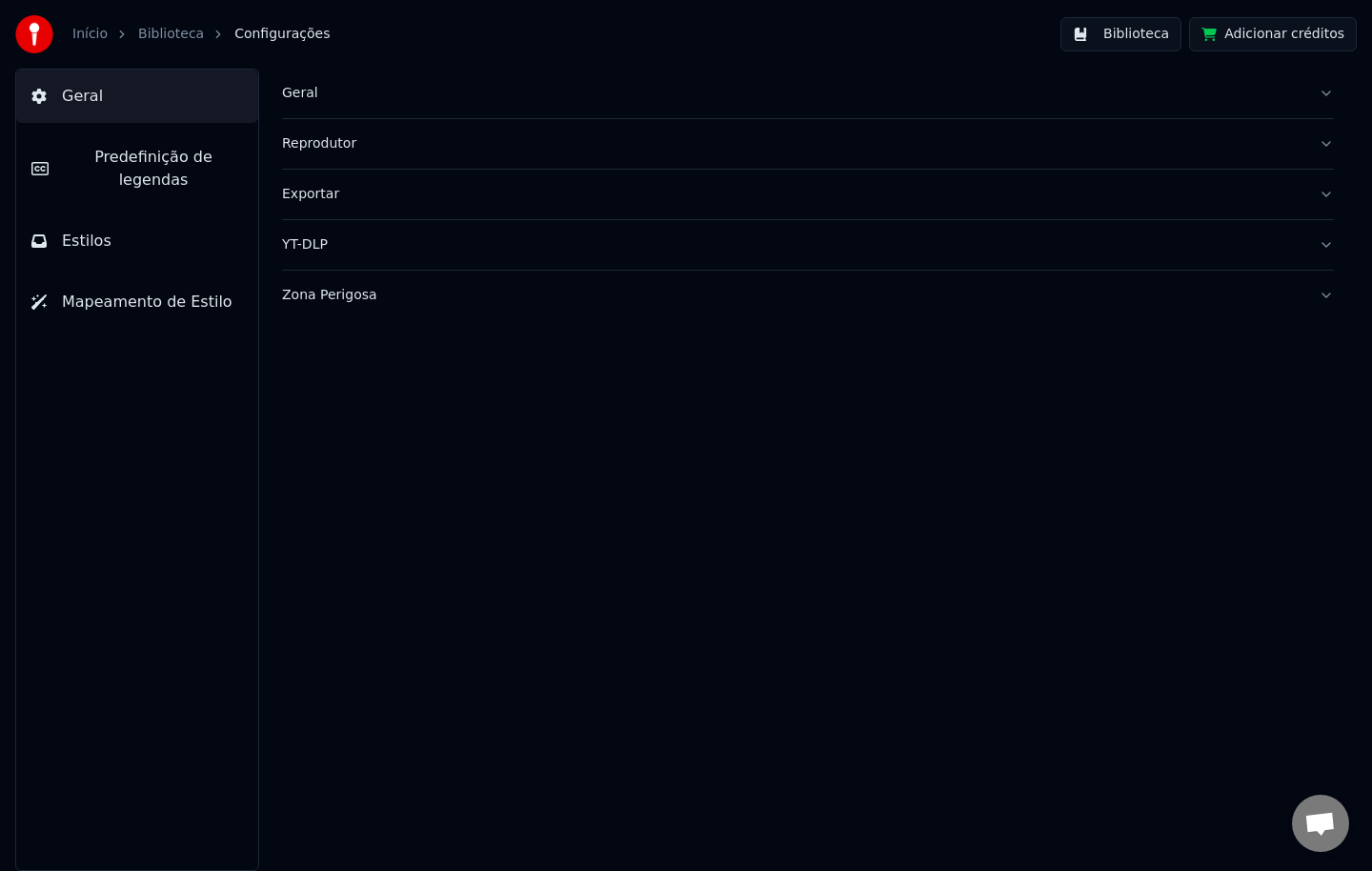
click at [297, 96] on div "Geral" at bounding box center [792, 93] width 1021 height 19
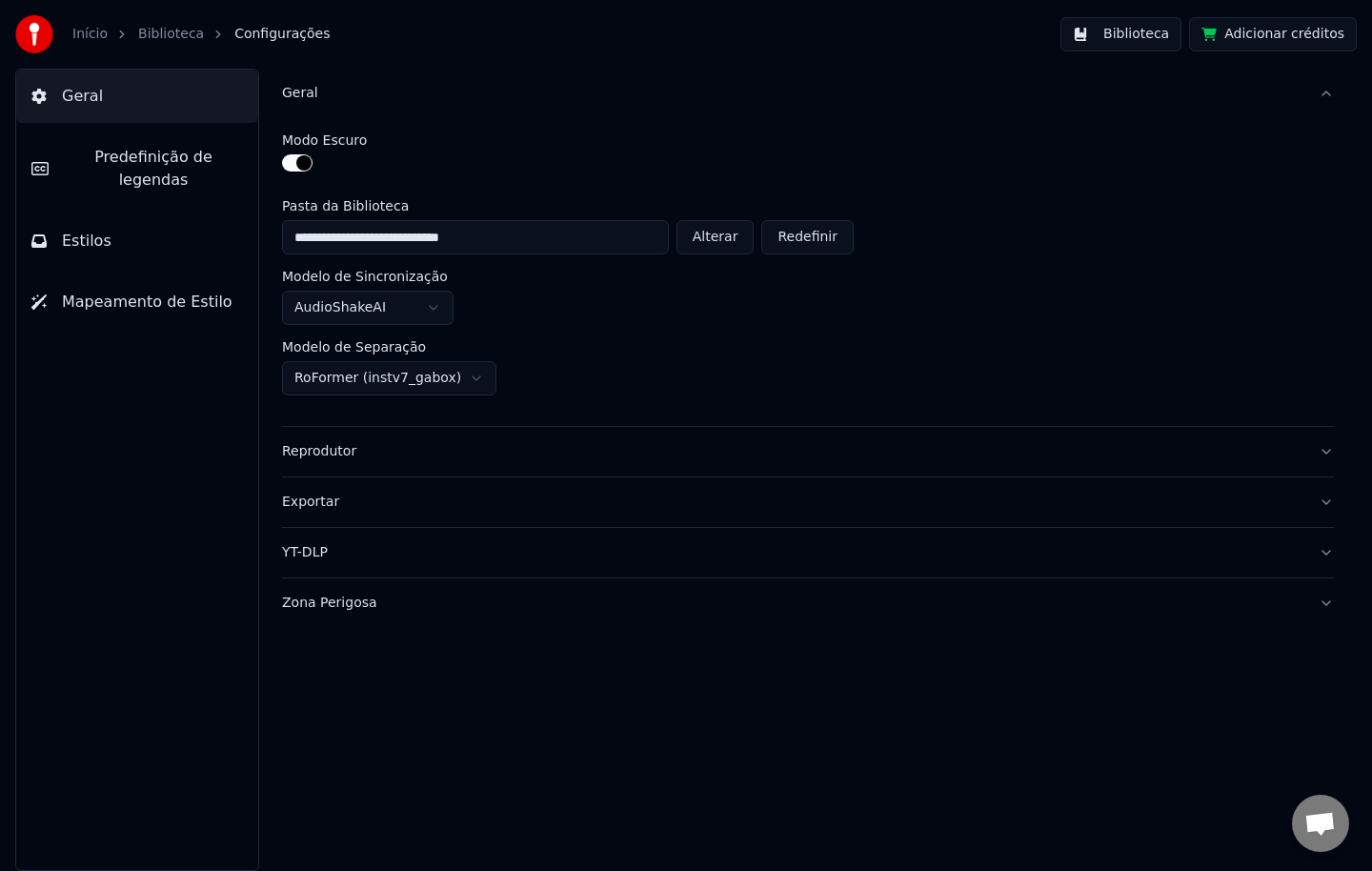
click at [697, 241] on button "Alterar" at bounding box center [715, 237] width 78 height 34
type input "**********"
click at [1106, 33] on button "Biblioteca" at bounding box center [1120, 34] width 121 height 34
